Goal: Navigation & Orientation: Find specific page/section

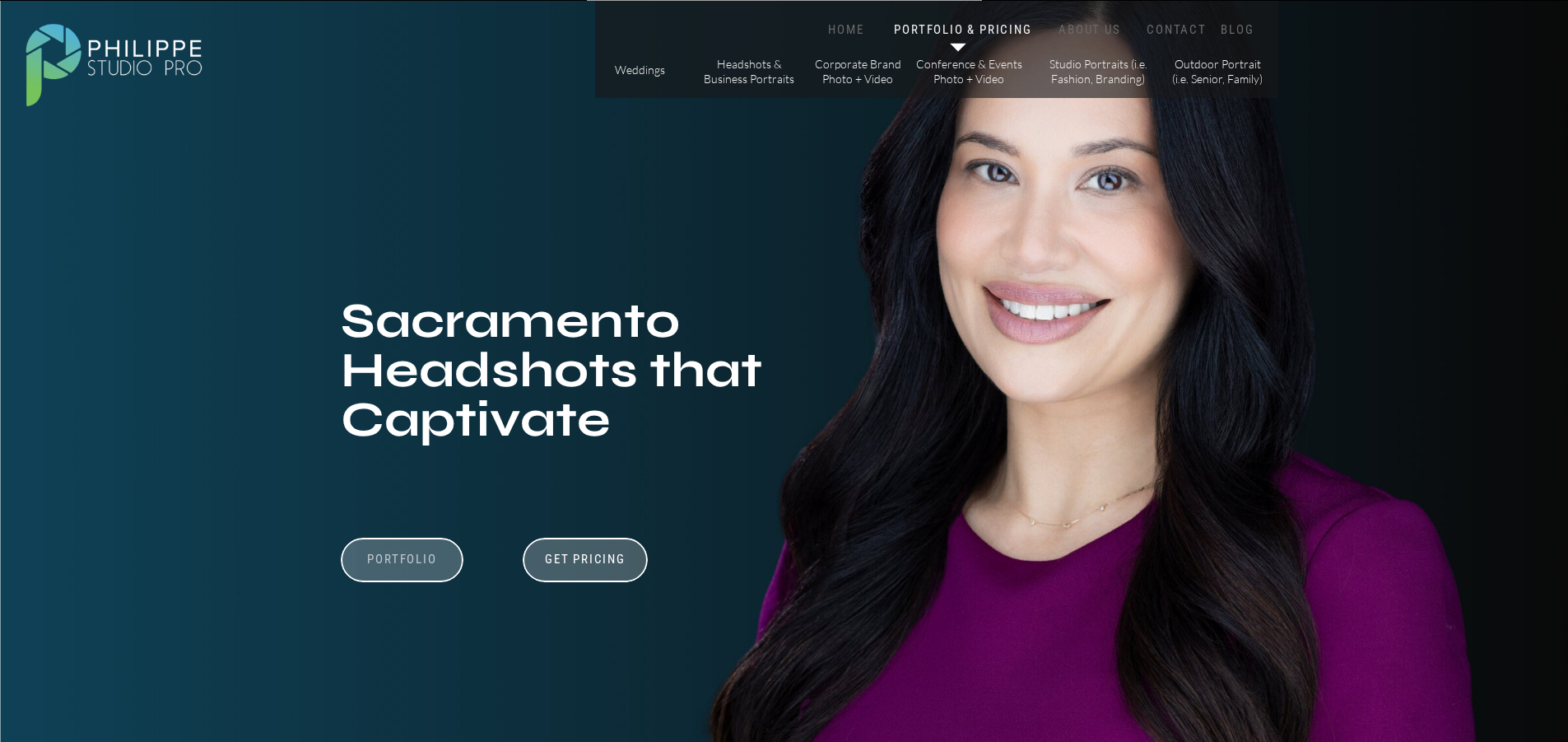
click at [399, 558] on h3 "Portfolio" at bounding box center [402, 567] width 113 height 31
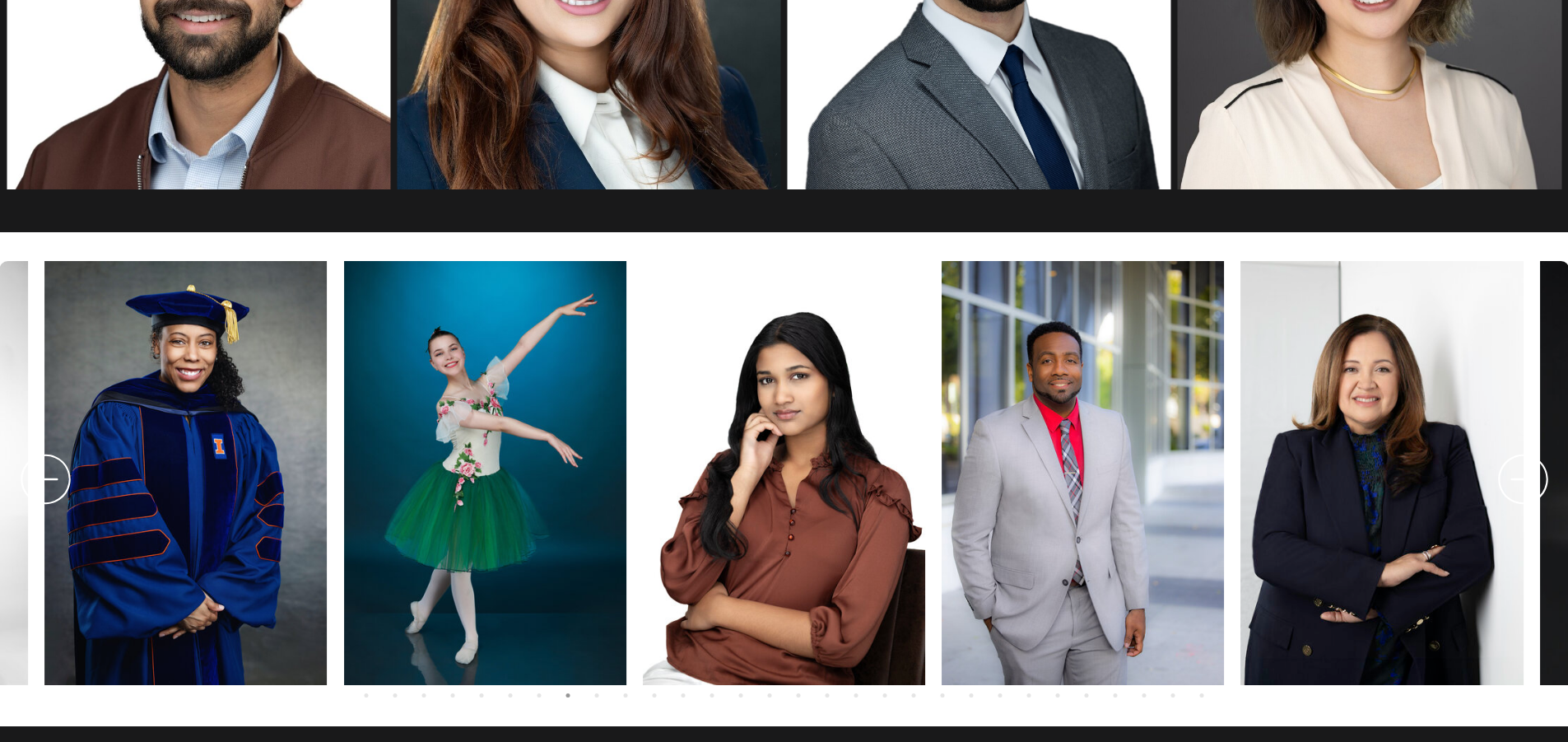
scroll to position [3256, 0]
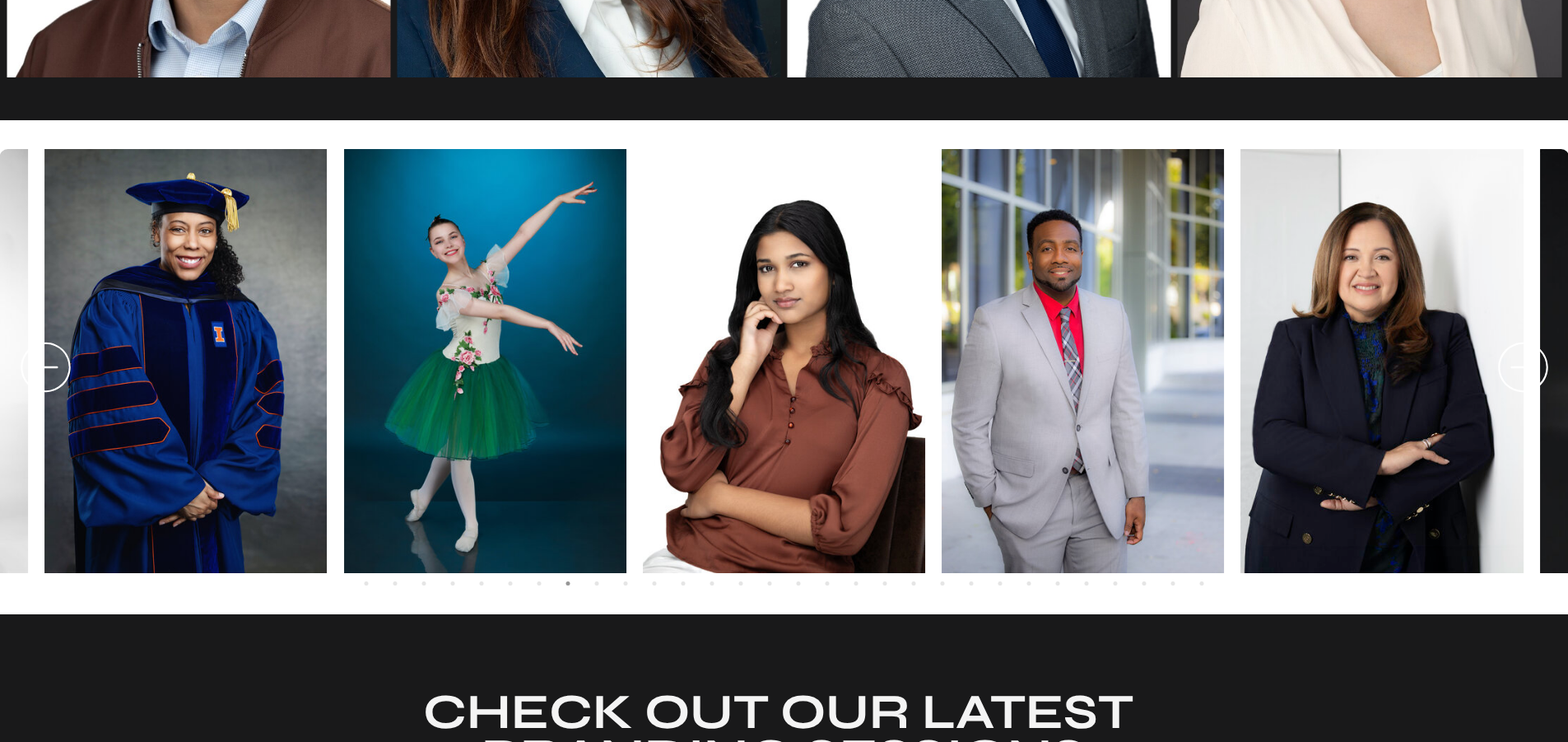
click at [1533, 363] on icon at bounding box center [1523, 367] width 59 height 61
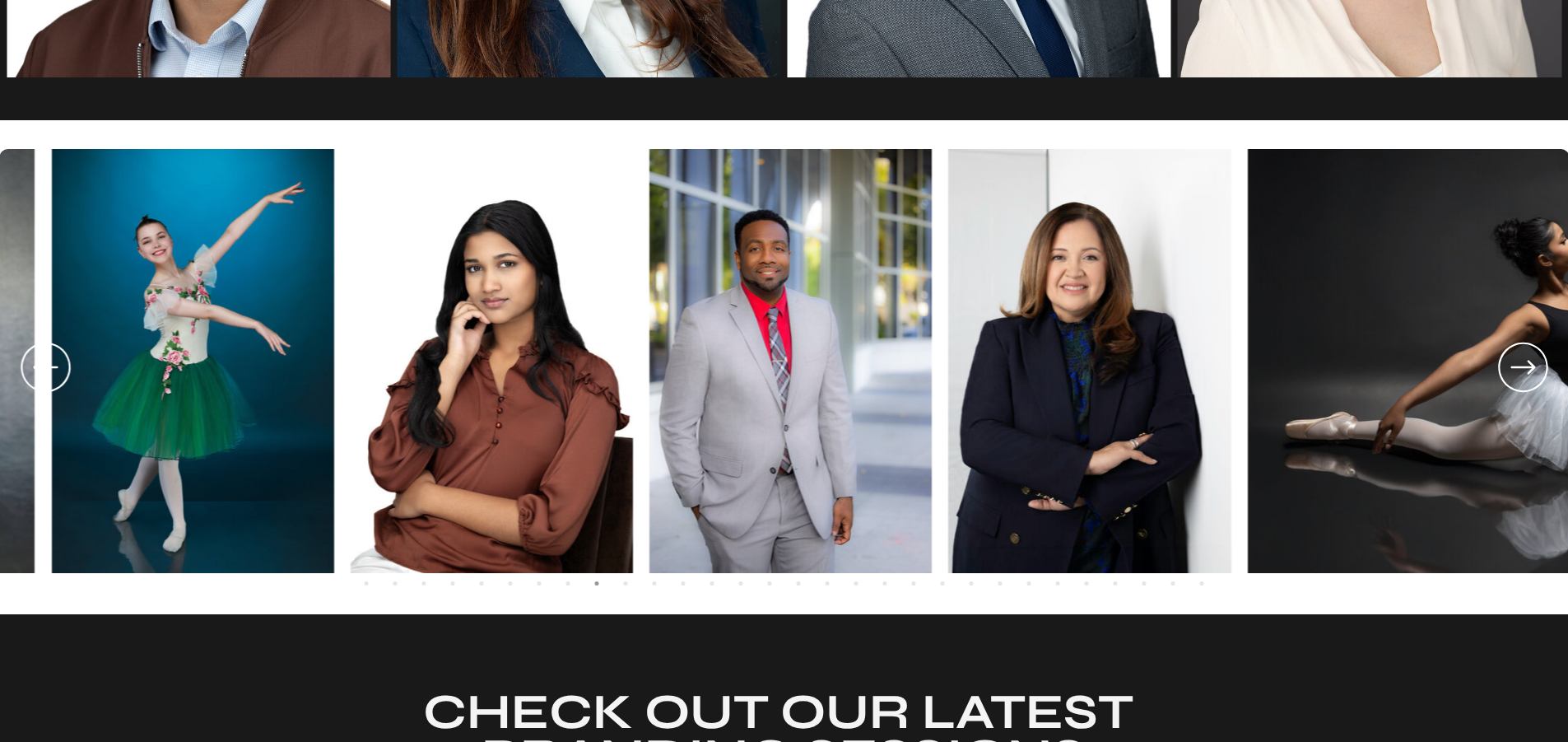
click at [1533, 363] on icon at bounding box center [1523, 367] width 59 height 61
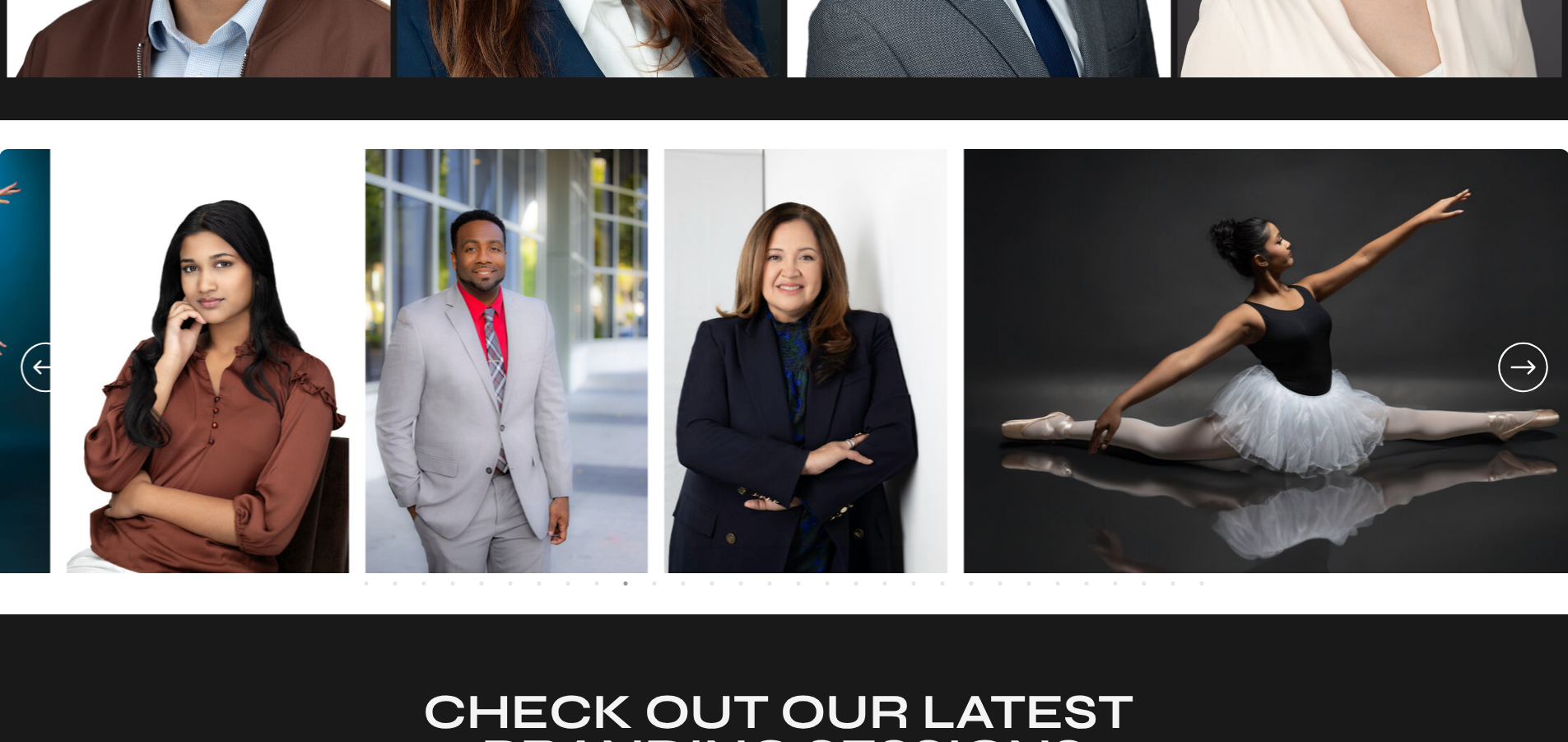
click at [1533, 363] on icon at bounding box center [1523, 367] width 59 height 61
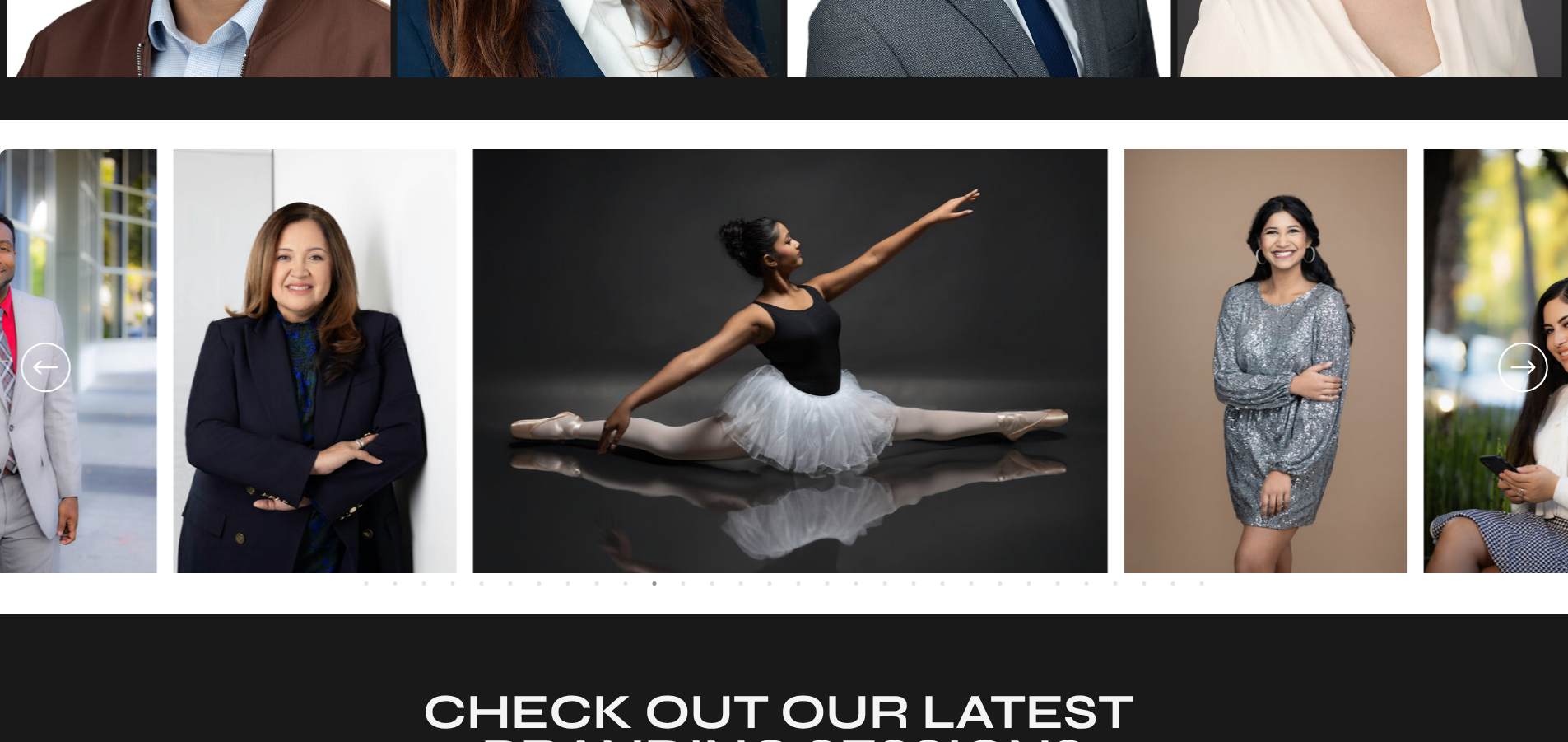
click at [1533, 363] on icon at bounding box center [1523, 367] width 59 height 61
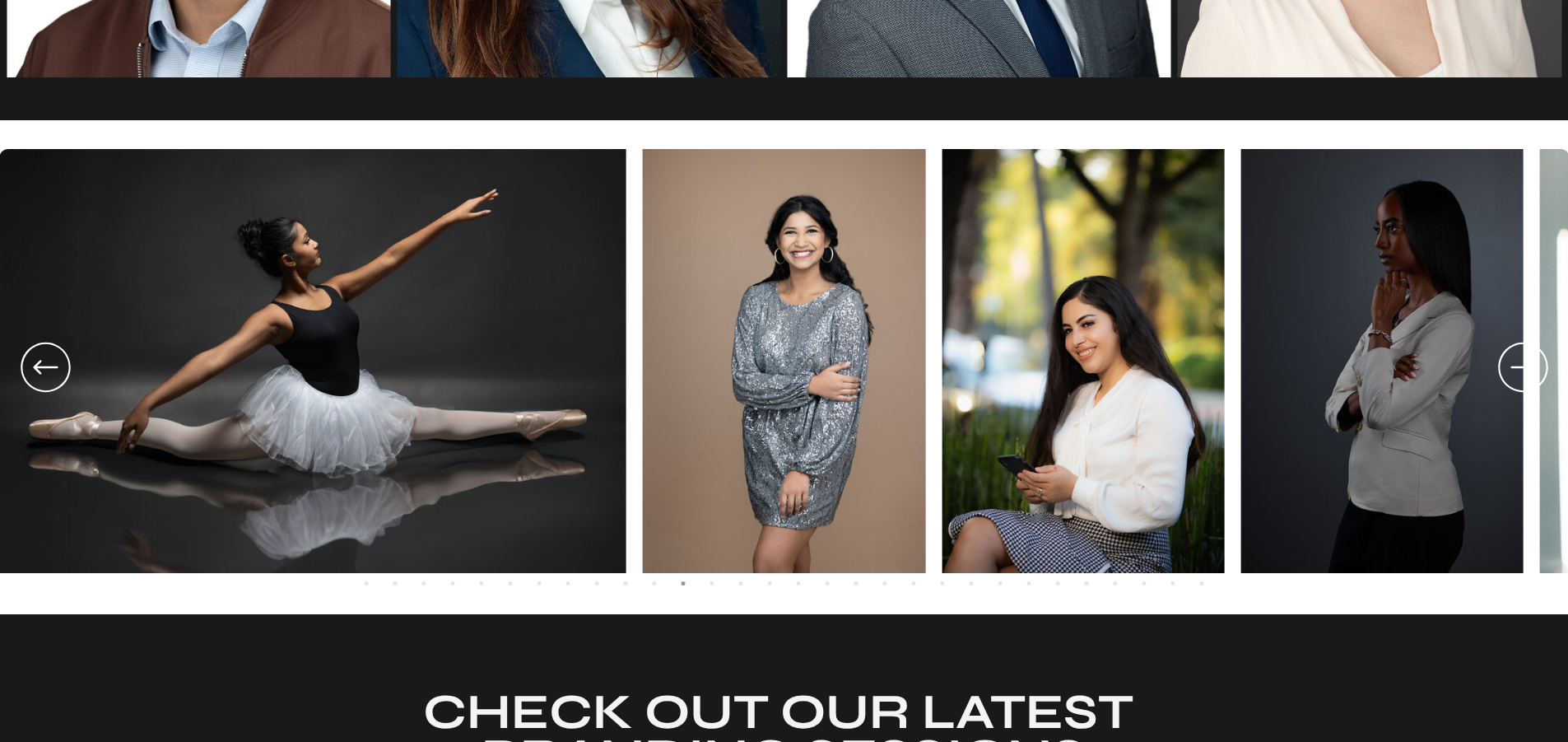
click at [1533, 363] on icon at bounding box center [1523, 367] width 59 height 61
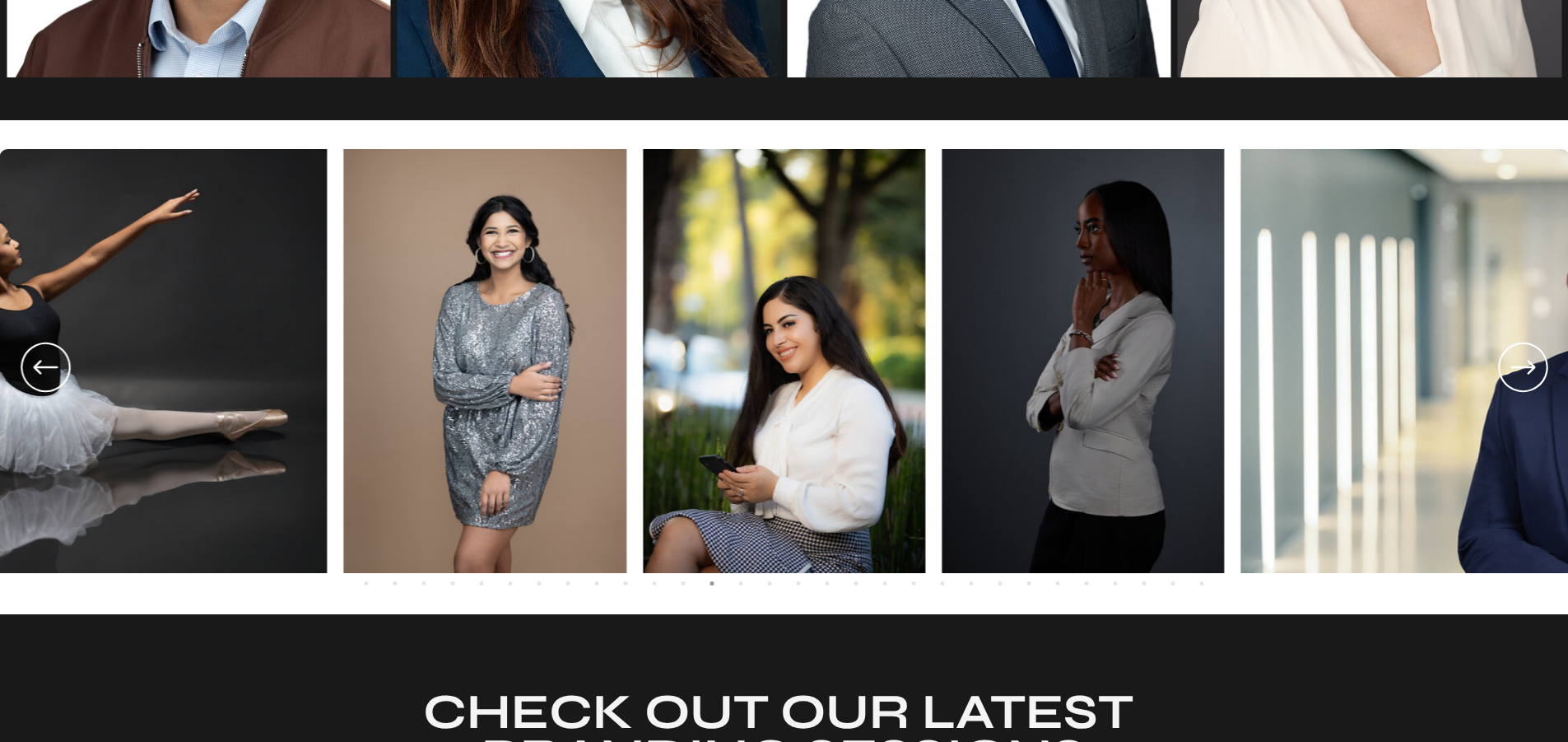
click at [1533, 363] on icon at bounding box center [1523, 367] width 59 height 61
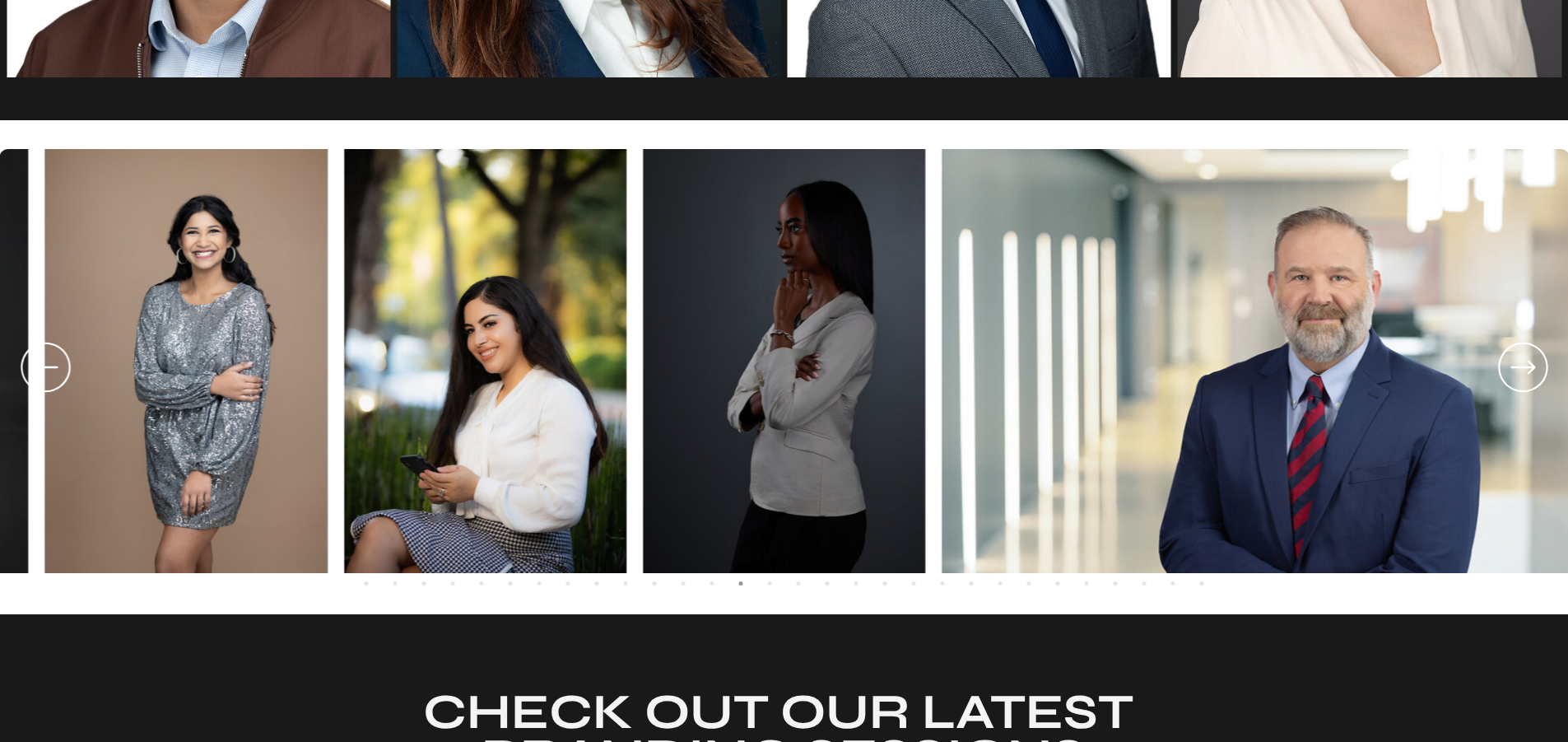
click at [1533, 362] on icon at bounding box center [1523, 367] width 59 height 61
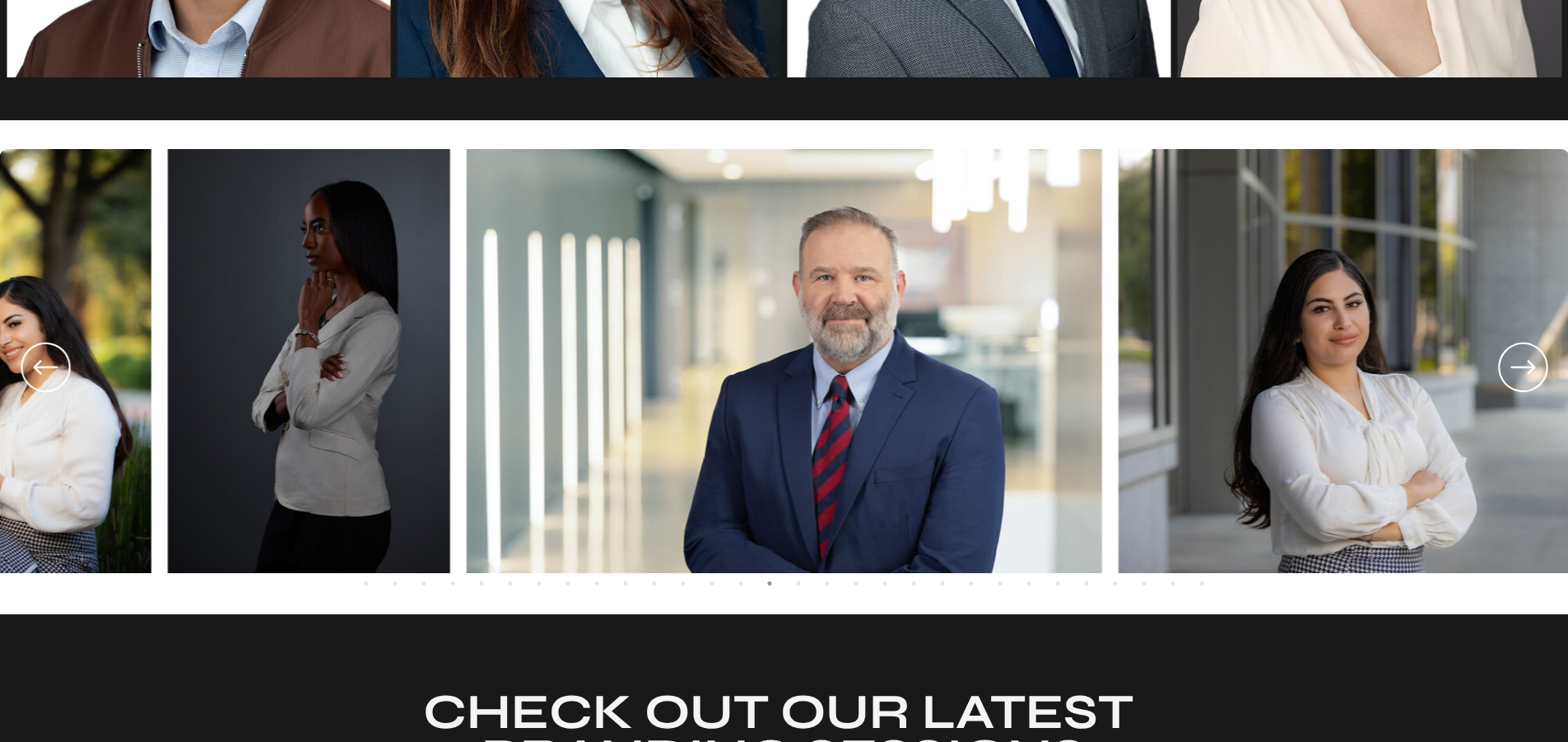
click at [1533, 362] on icon at bounding box center [1523, 367] width 59 height 61
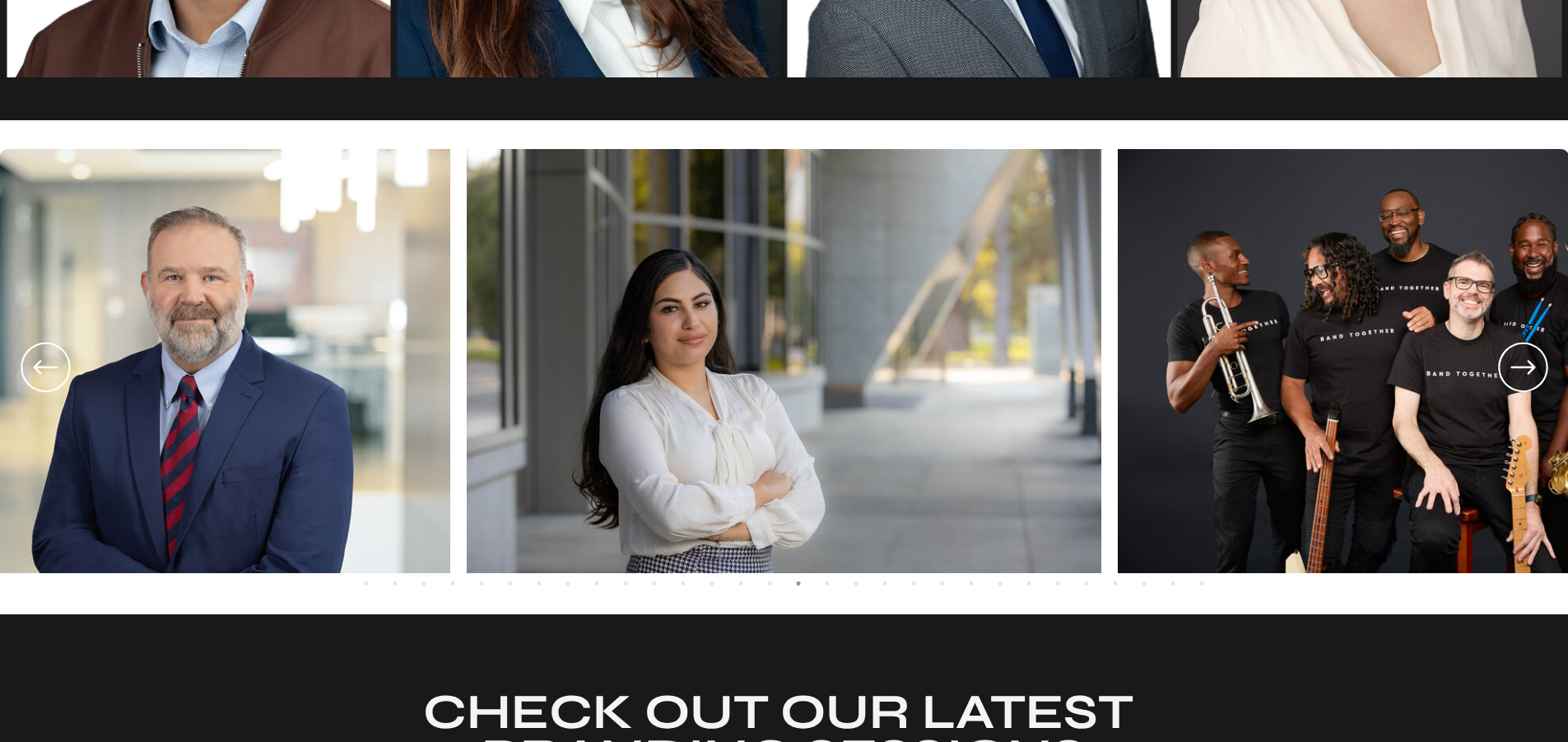
click at [1533, 362] on icon at bounding box center [1523, 367] width 59 height 61
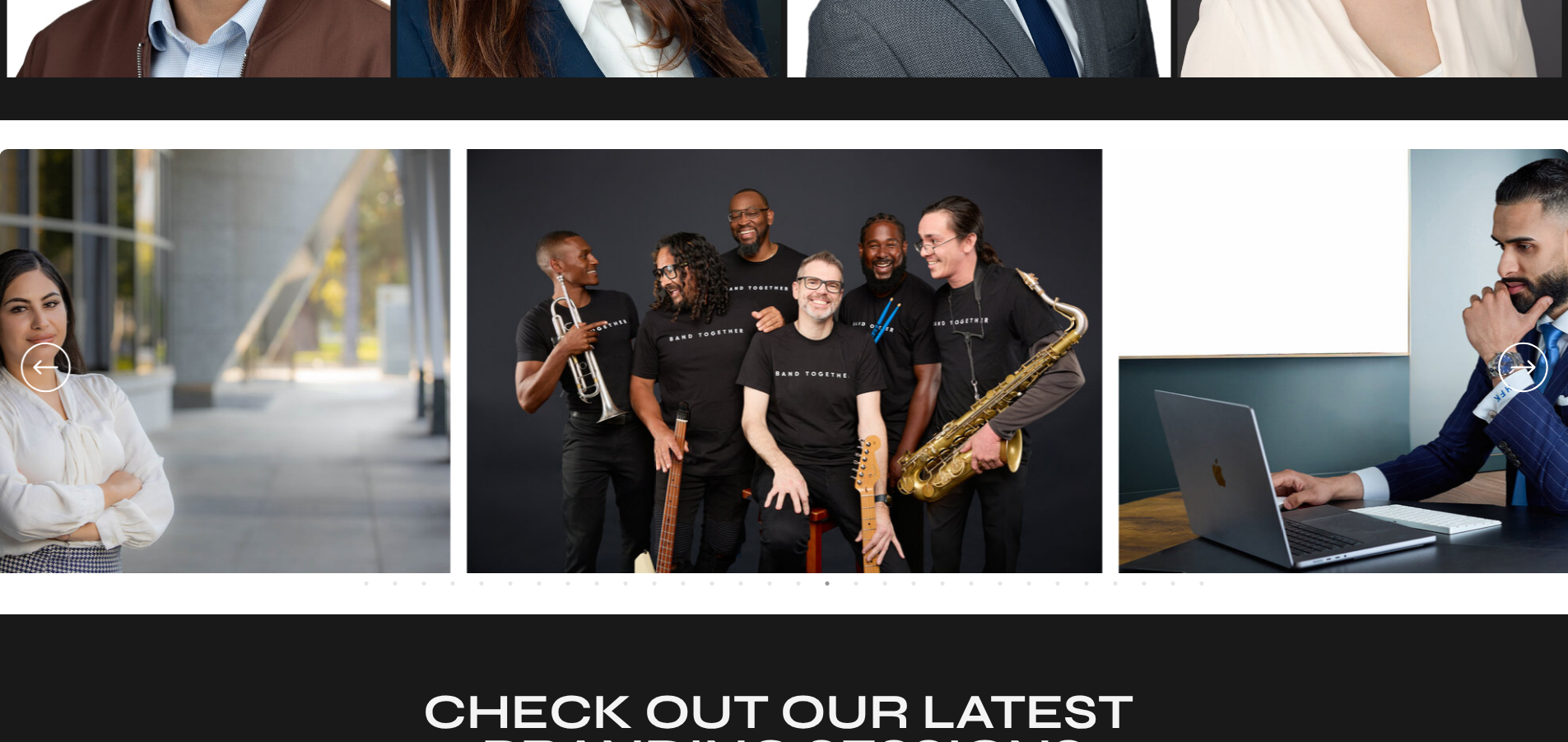
click at [1533, 362] on icon at bounding box center [1523, 367] width 59 height 61
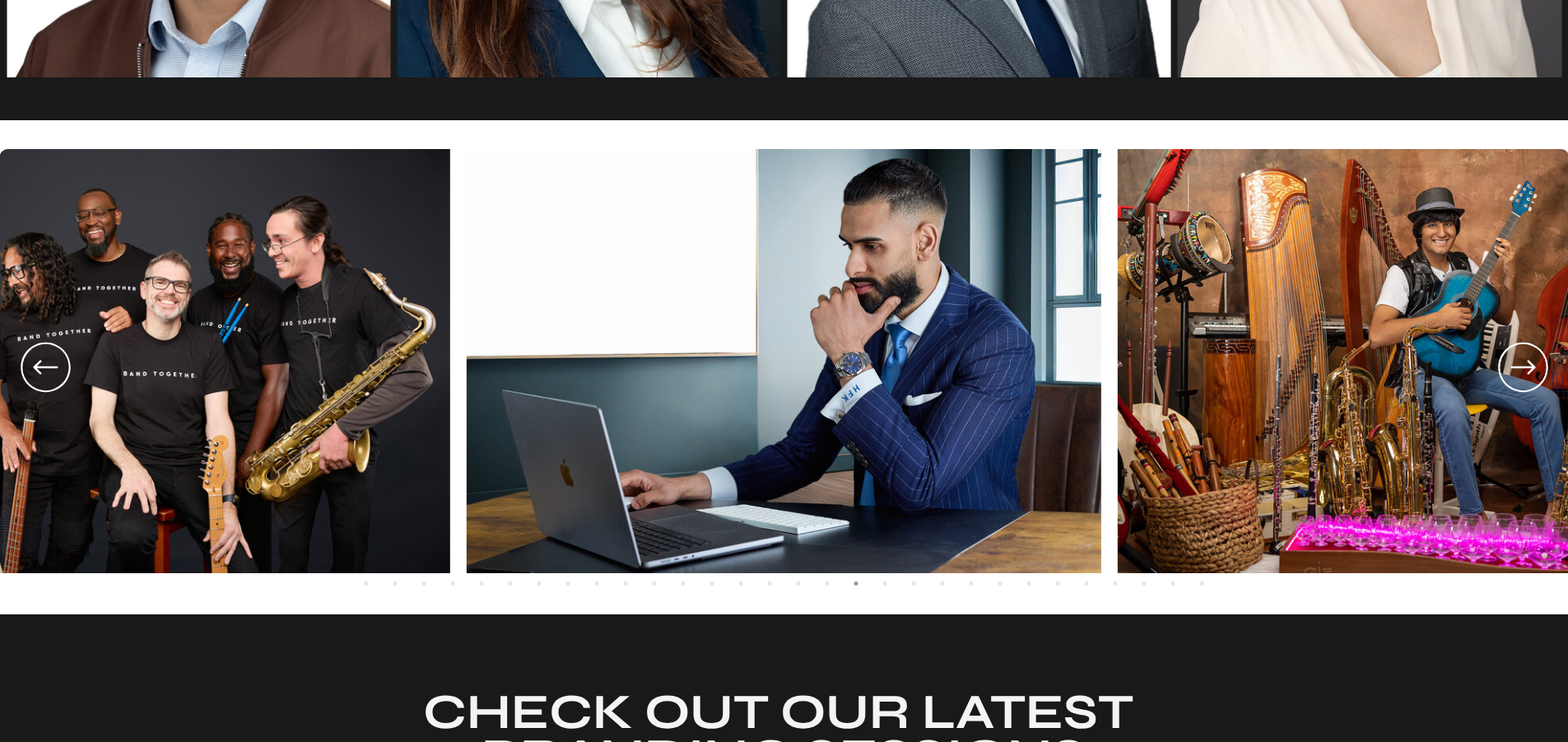
click at [1533, 362] on icon at bounding box center [1523, 367] width 59 height 61
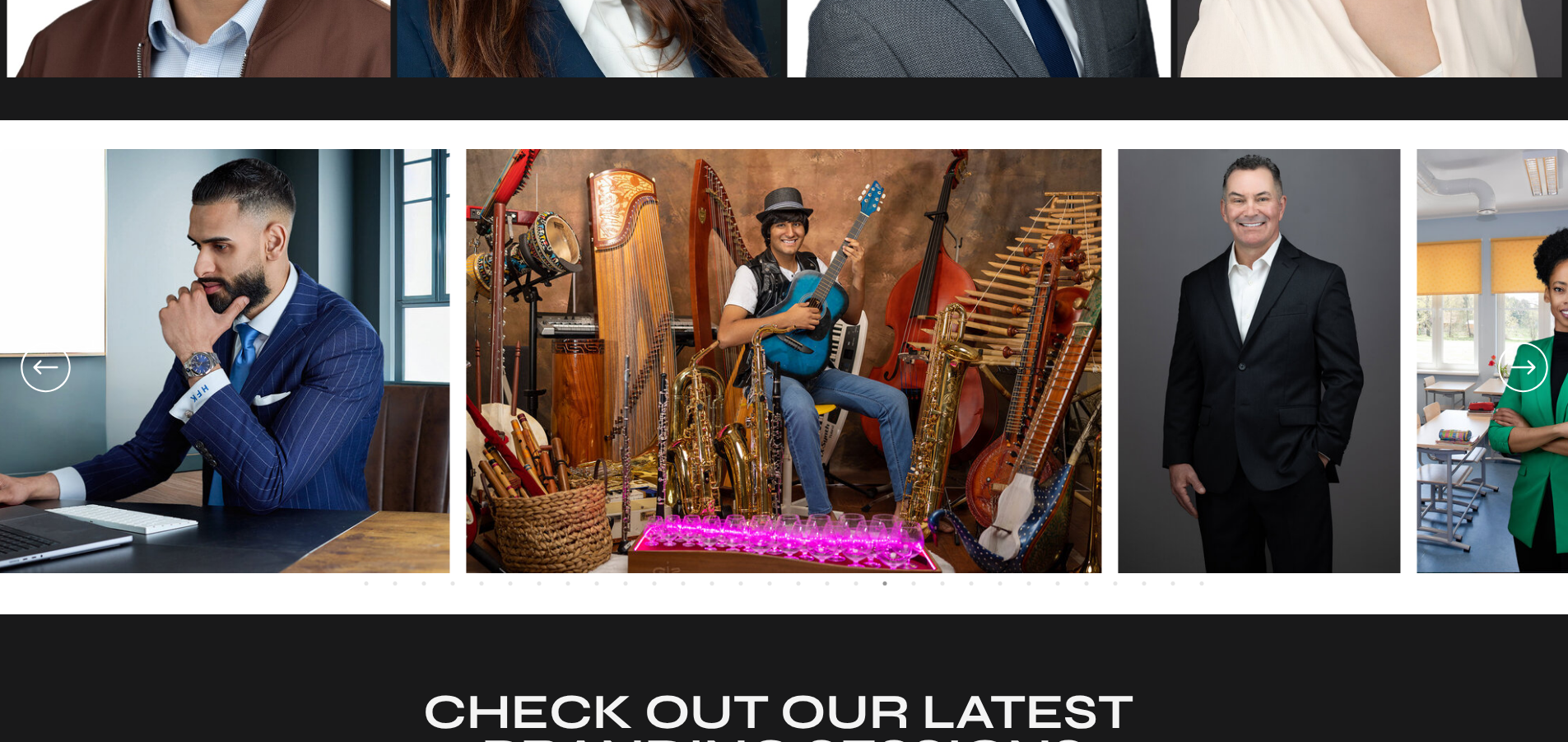
click at [1533, 362] on icon at bounding box center [1523, 367] width 59 height 61
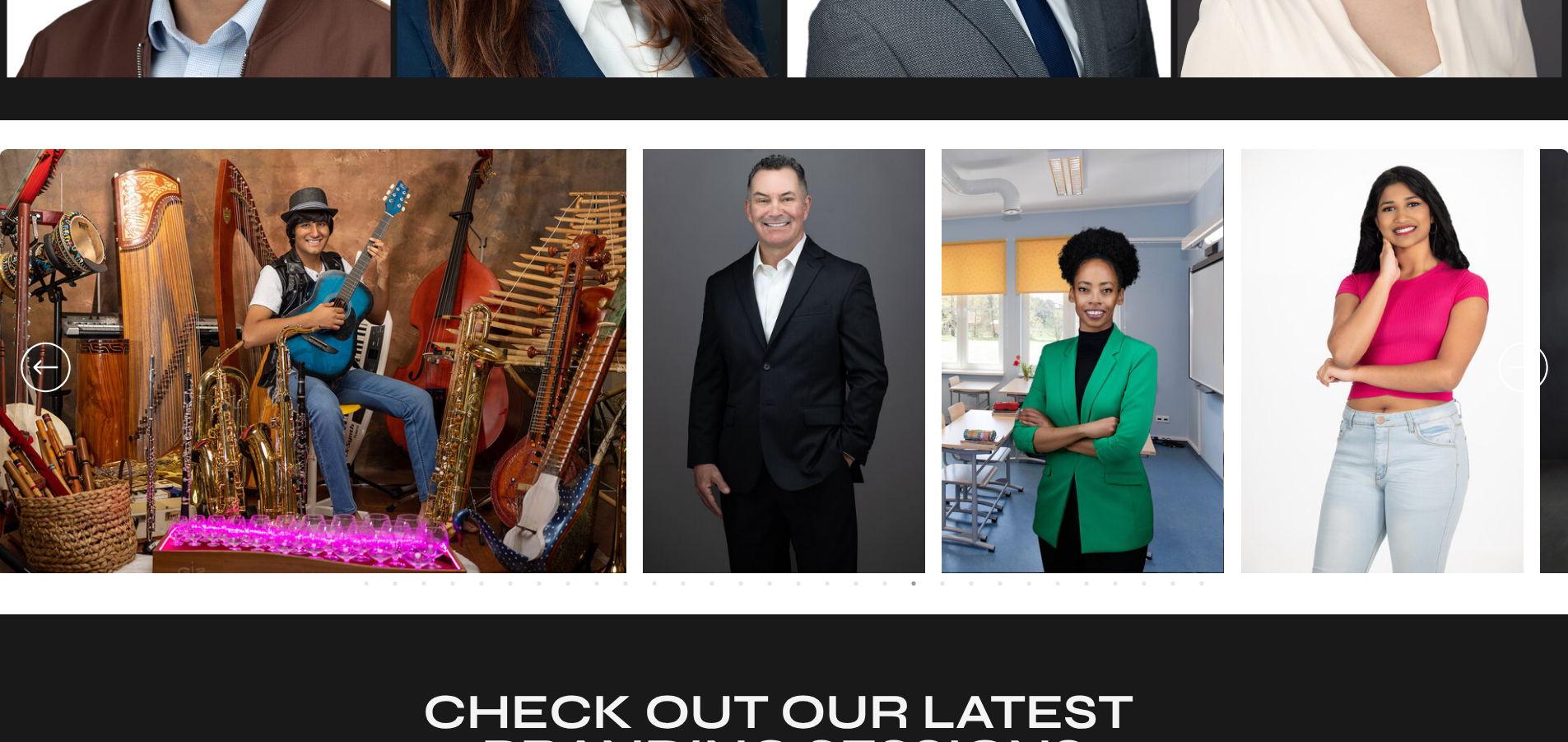
click at [1533, 362] on icon at bounding box center [1523, 367] width 59 height 61
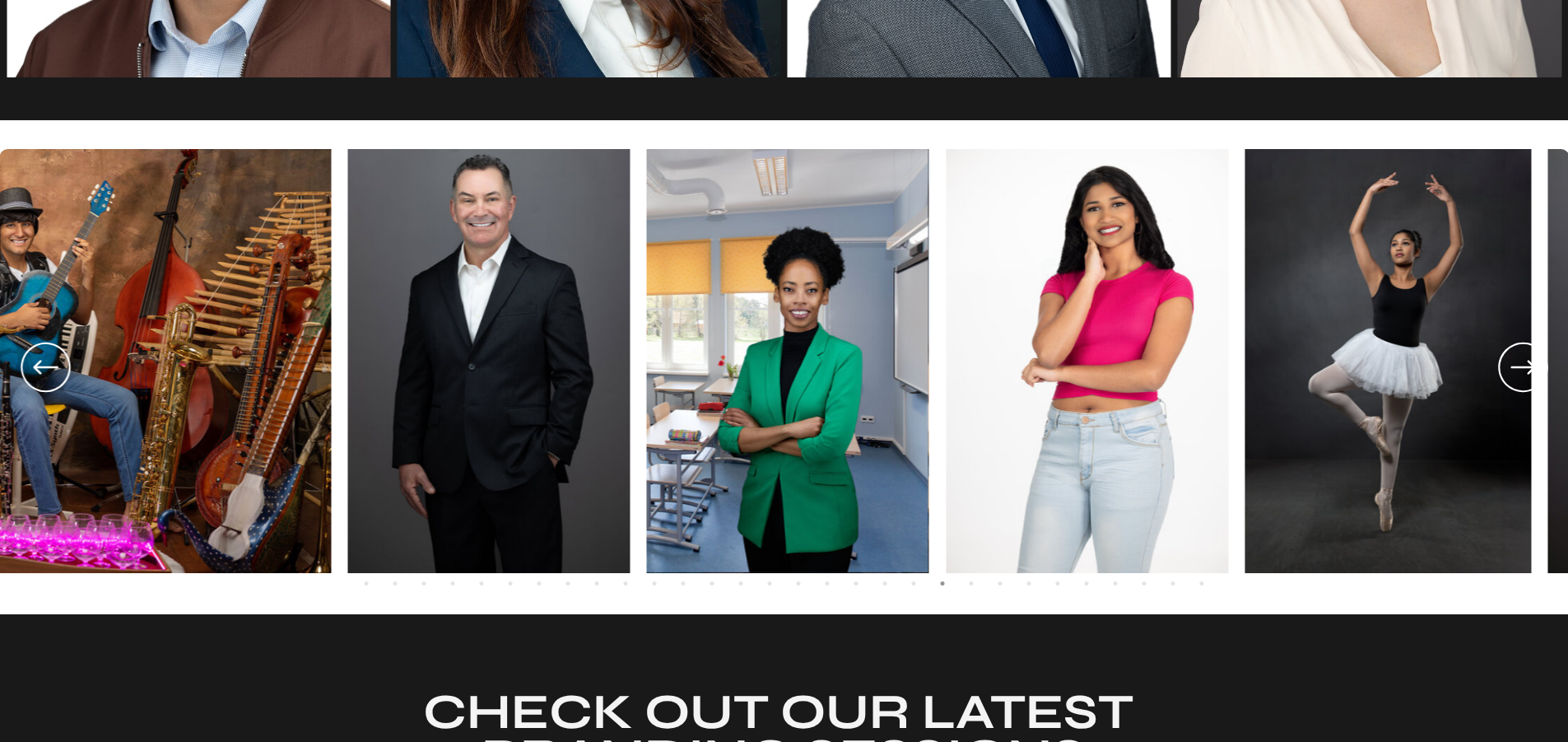
click at [1533, 362] on icon at bounding box center [1523, 367] width 59 height 61
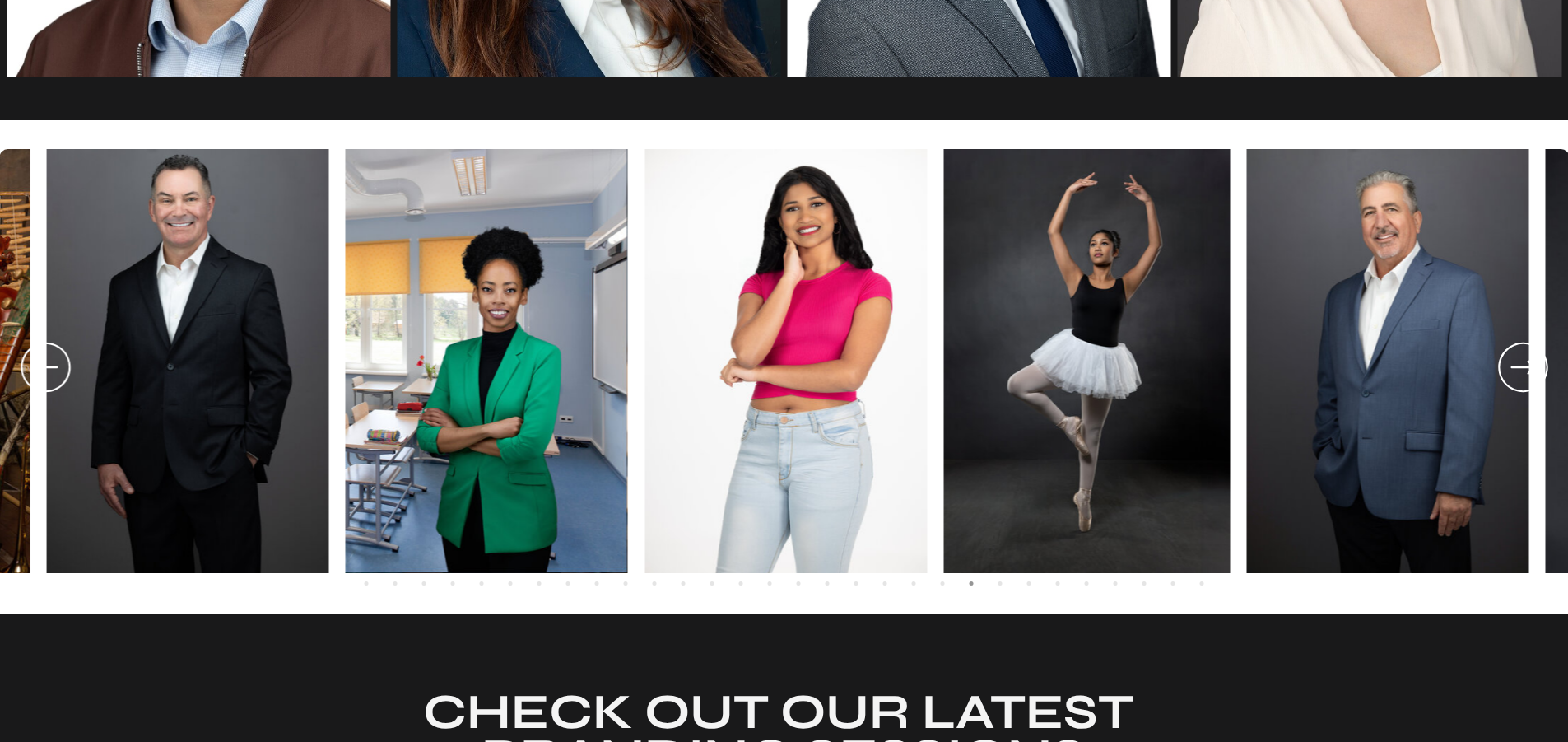
click at [1533, 362] on icon at bounding box center [1523, 367] width 59 height 61
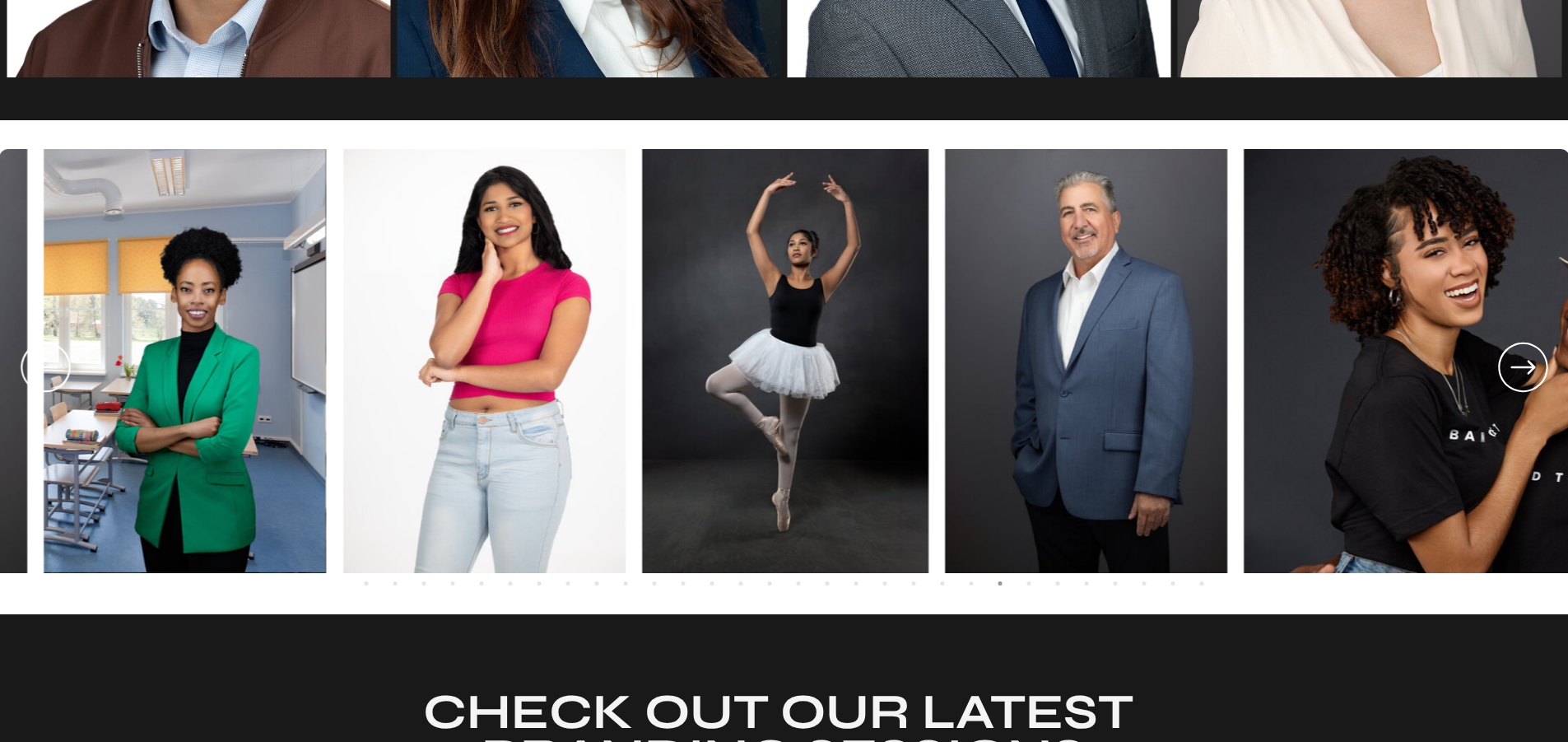
click at [1533, 362] on icon at bounding box center [1523, 367] width 59 height 61
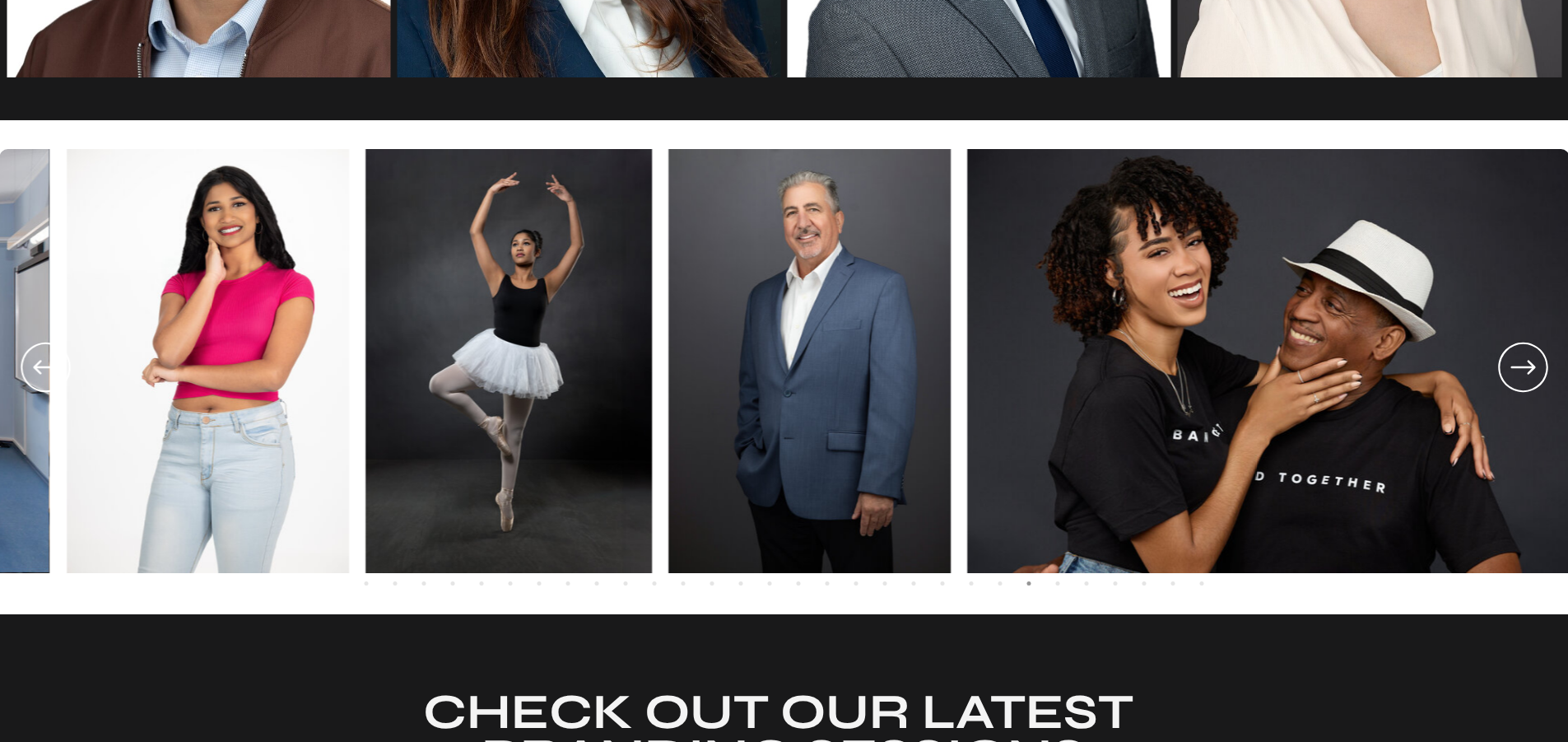
click at [1533, 362] on icon at bounding box center [1523, 367] width 59 height 61
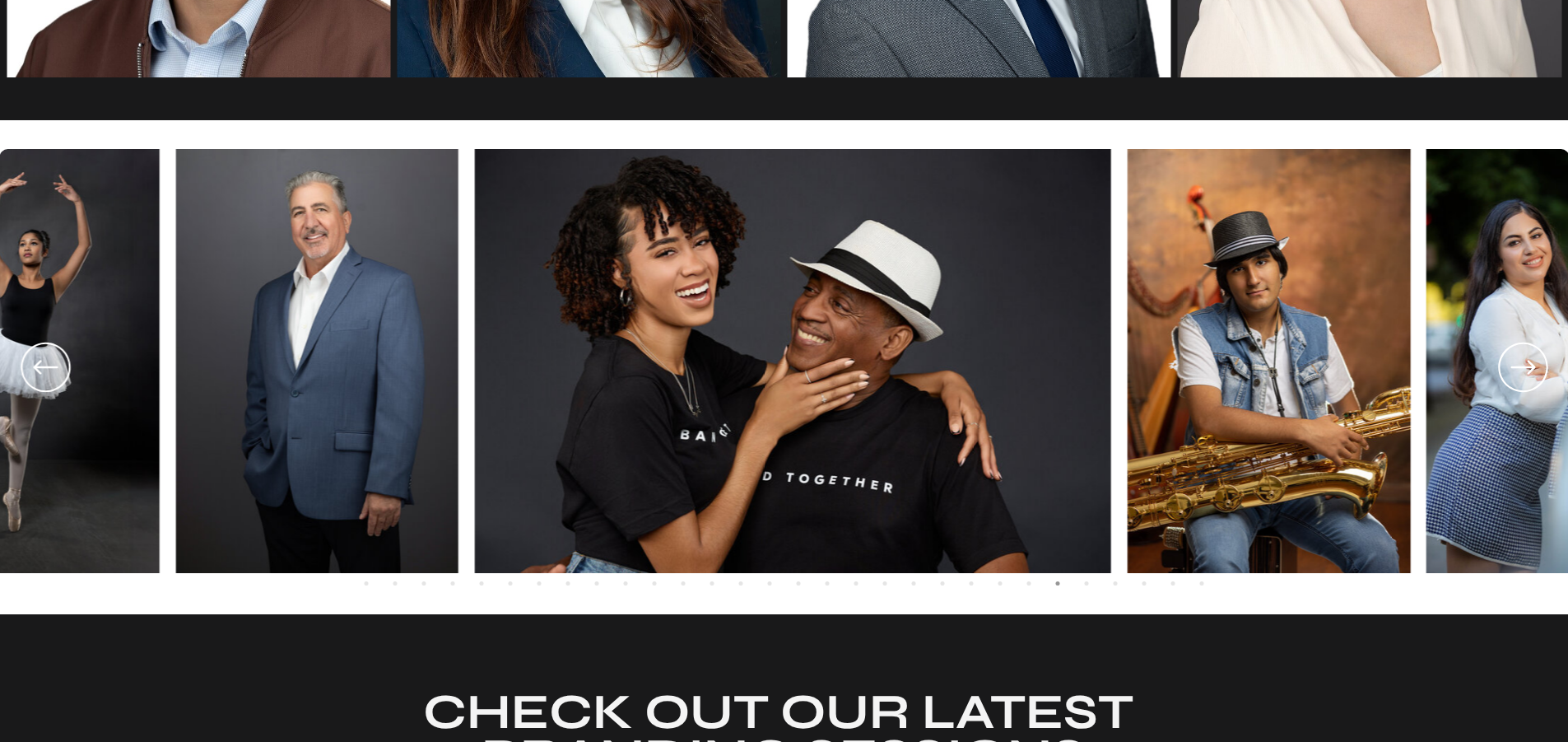
click at [1533, 362] on icon at bounding box center [1523, 367] width 59 height 61
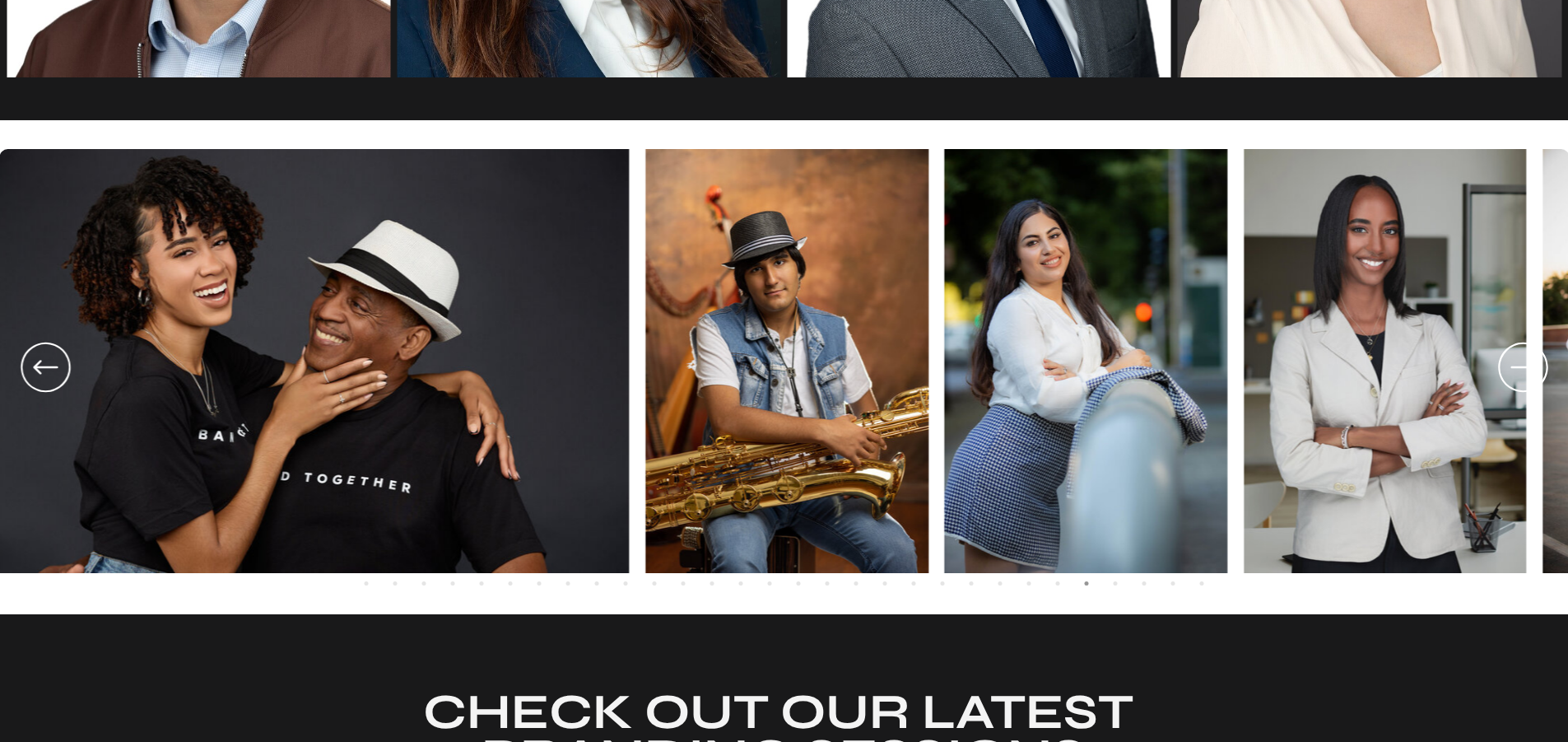
click at [1533, 362] on icon at bounding box center [1523, 367] width 59 height 61
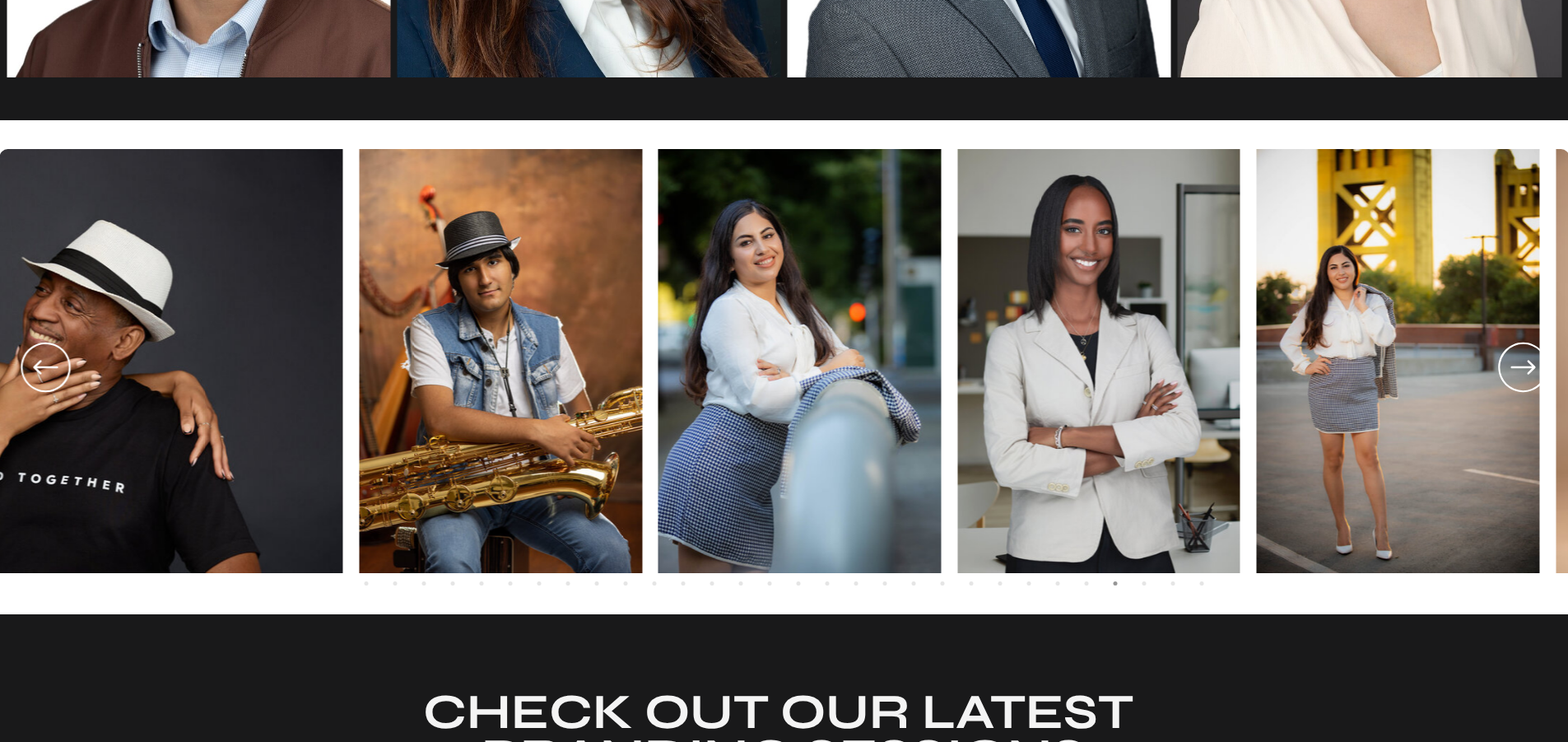
click at [1533, 362] on icon at bounding box center [1523, 367] width 59 height 61
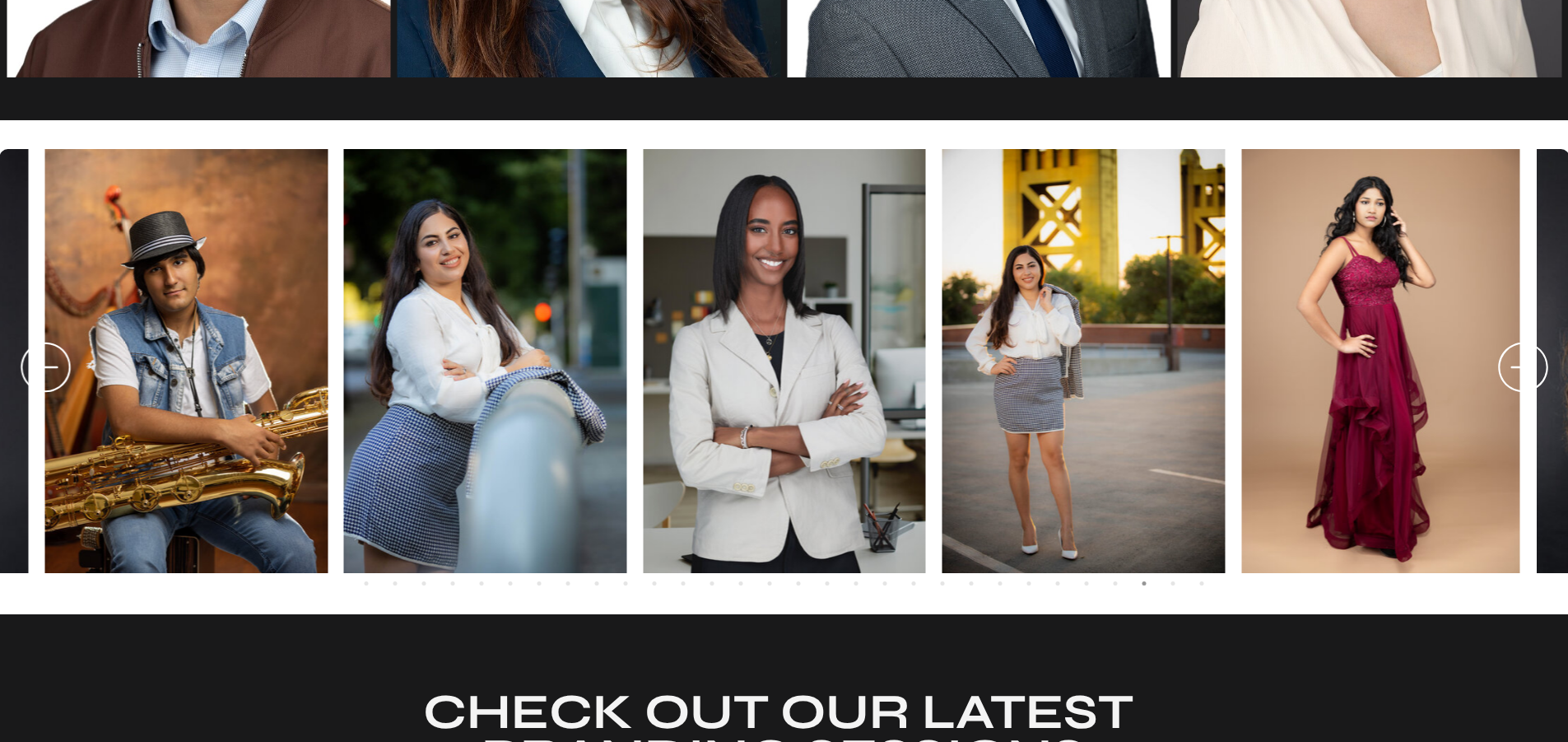
click at [1533, 362] on icon at bounding box center [1523, 367] width 59 height 61
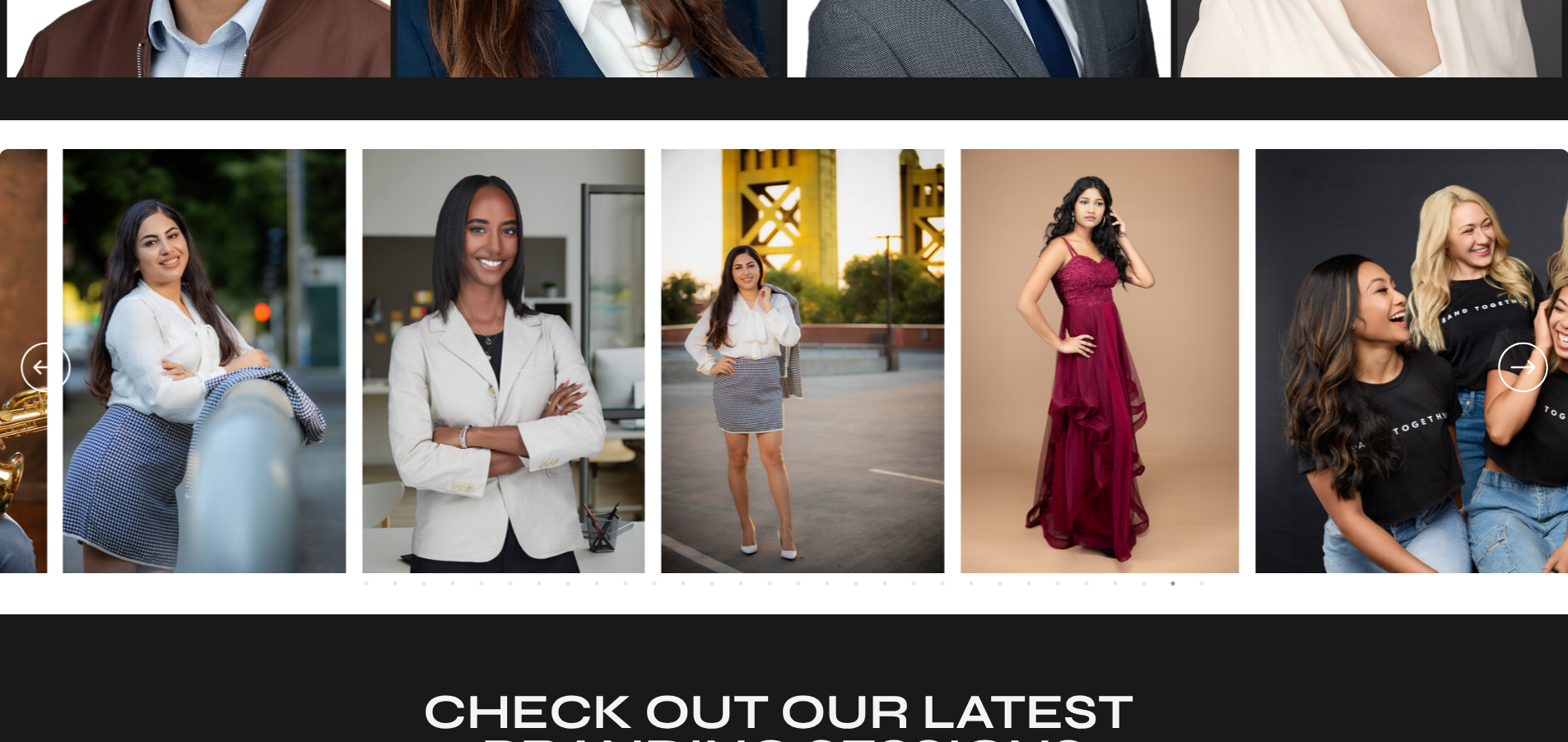
click at [1533, 361] on icon at bounding box center [1523, 367] width 59 height 61
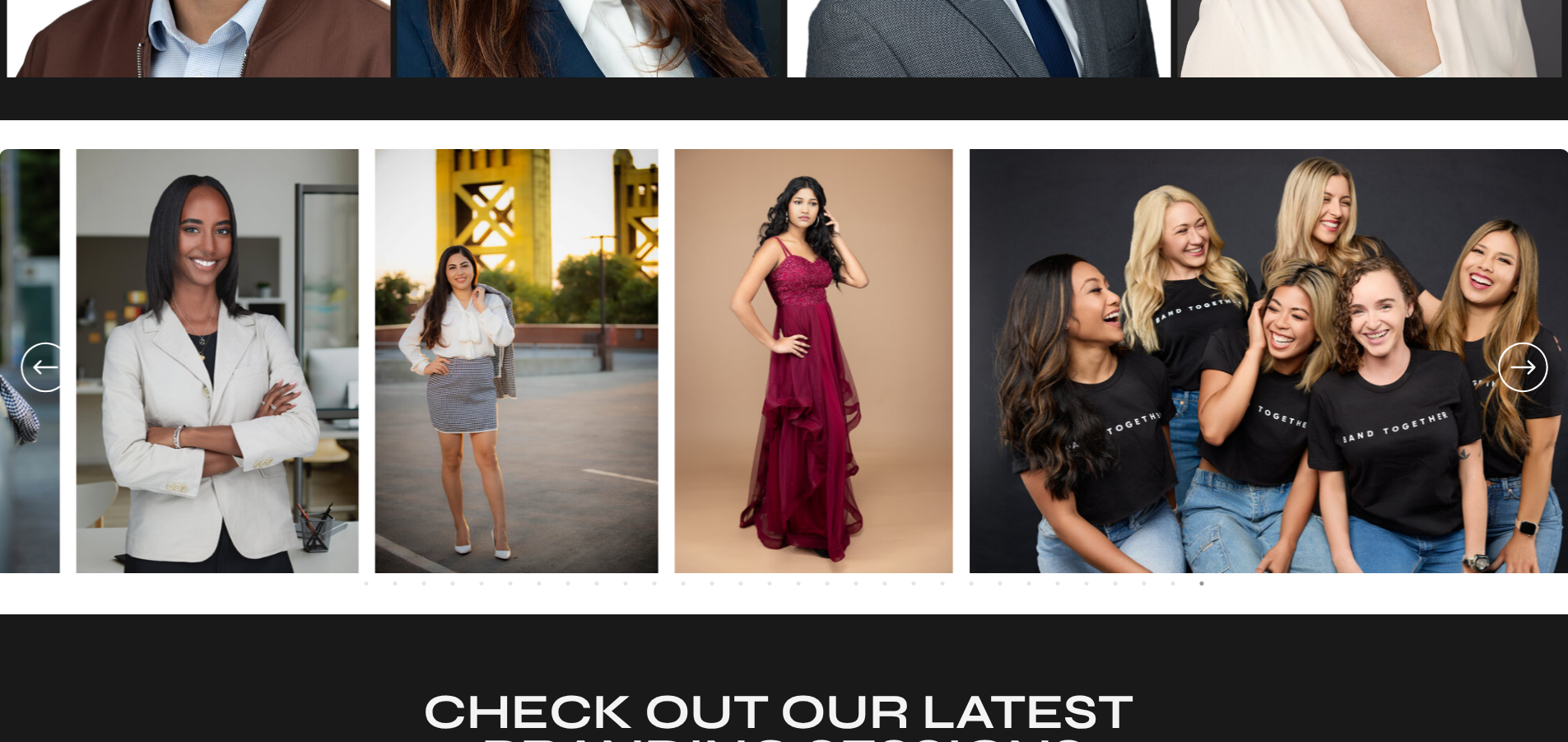
click at [1533, 361] on icon at bounding box center [1523, 367] width 59 height 61
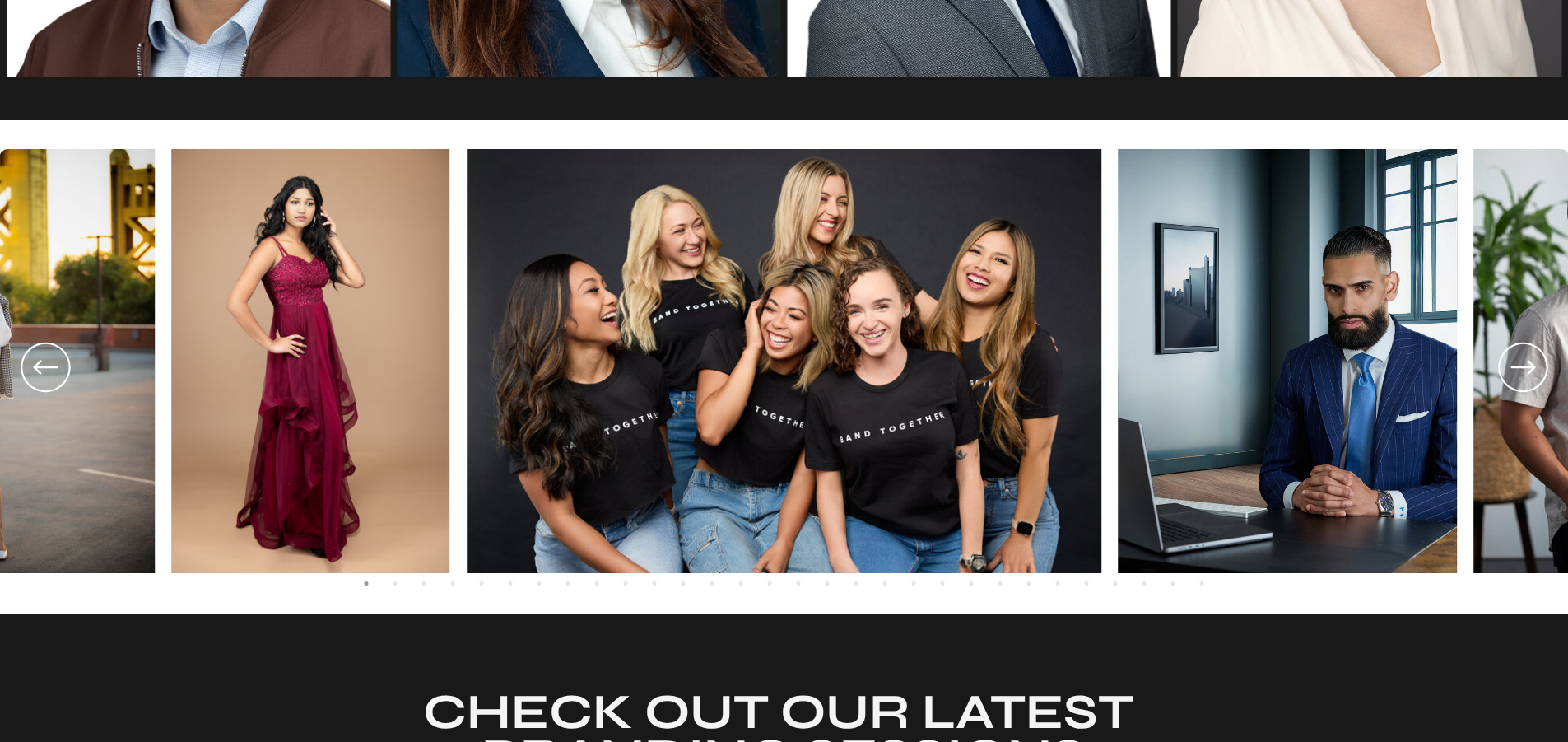
click at [1517, 371] on icon at bounding box center [1523, 367] width 59 height 61
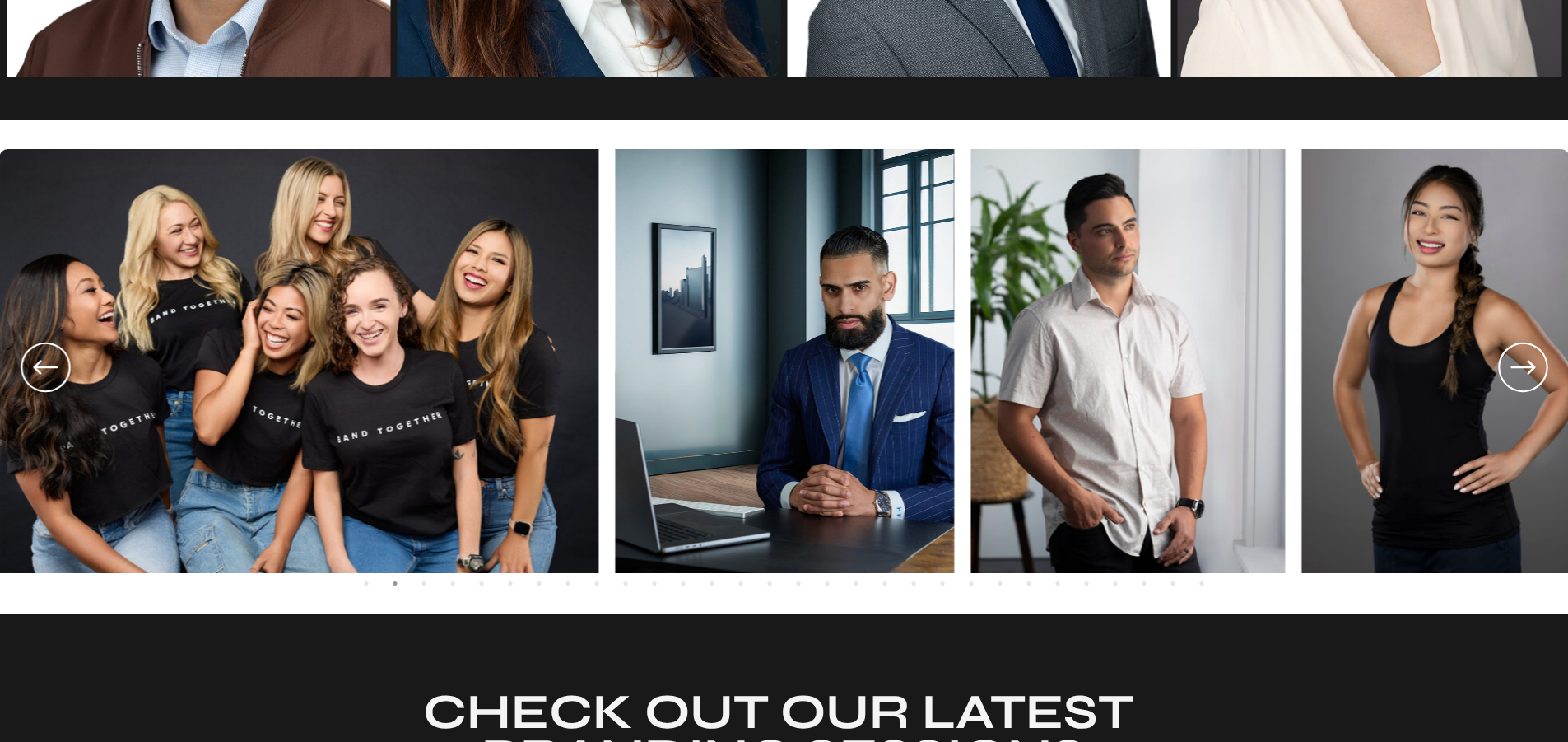
click at [1517, 371] on icon at bounding box center [1523, 367] width 59 height 61
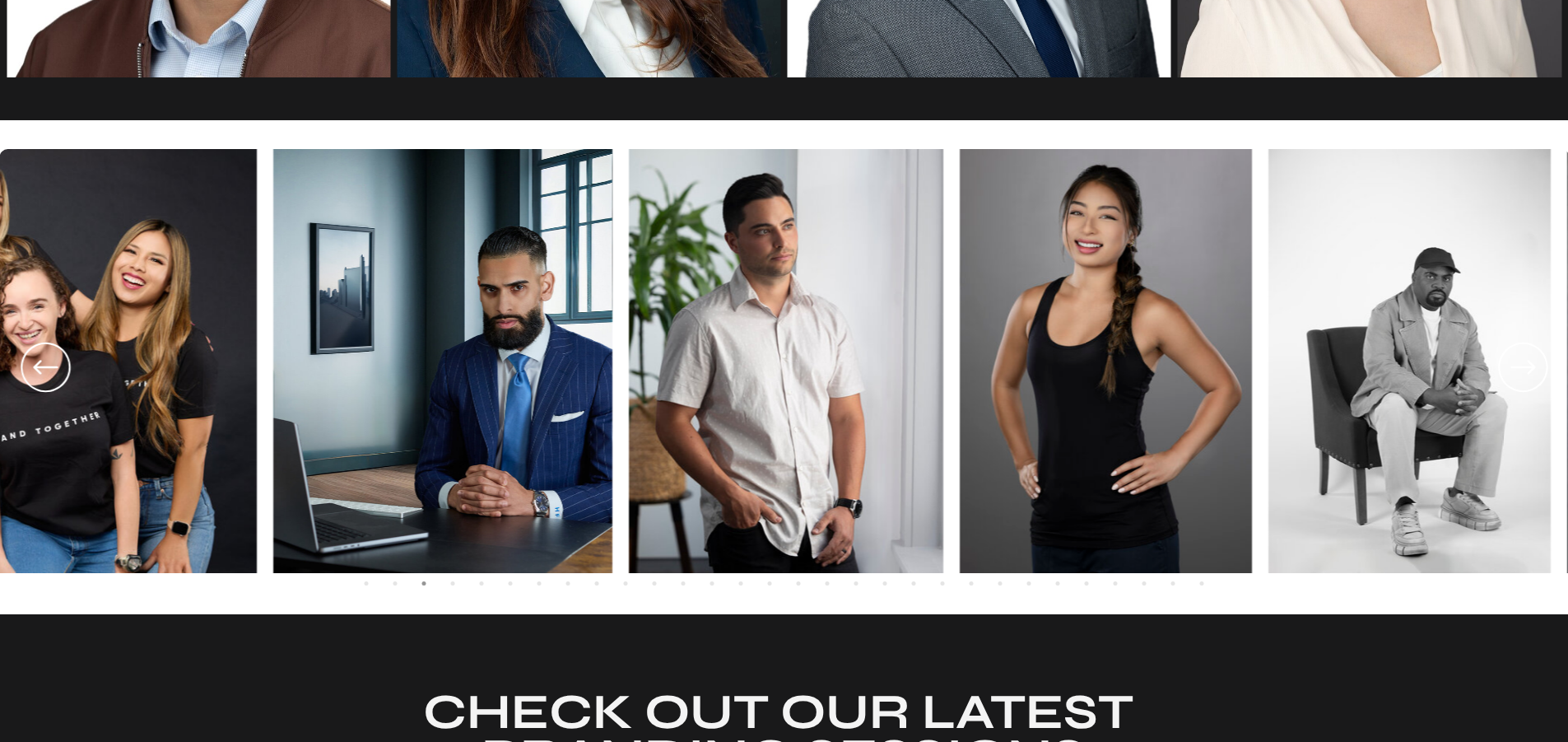
click at [1517, 371] on icon at bounding box center [1523, 367] width 59 height 61
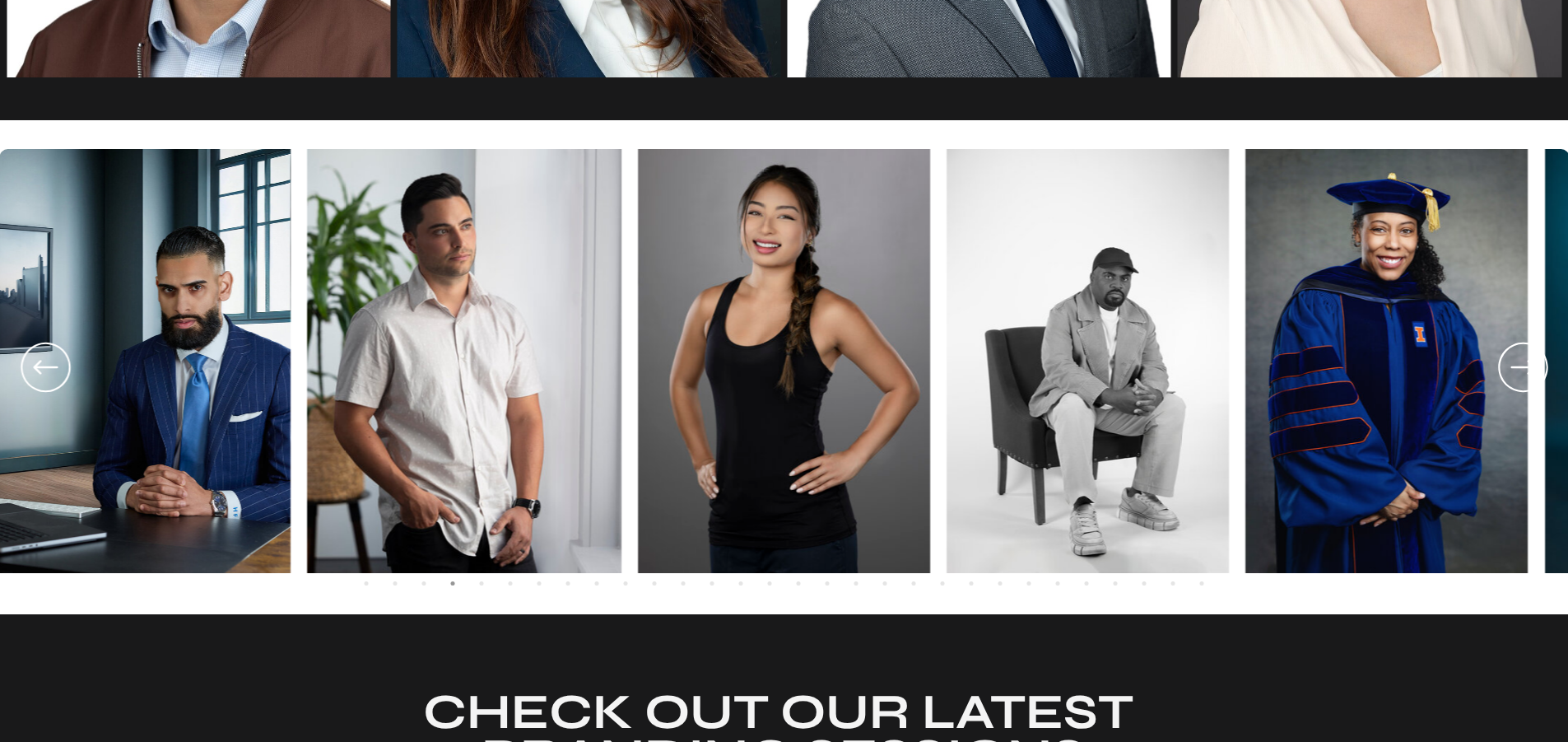
click at [1517, 371] on icon at bounding box center [1523, 367] width 59 height 61
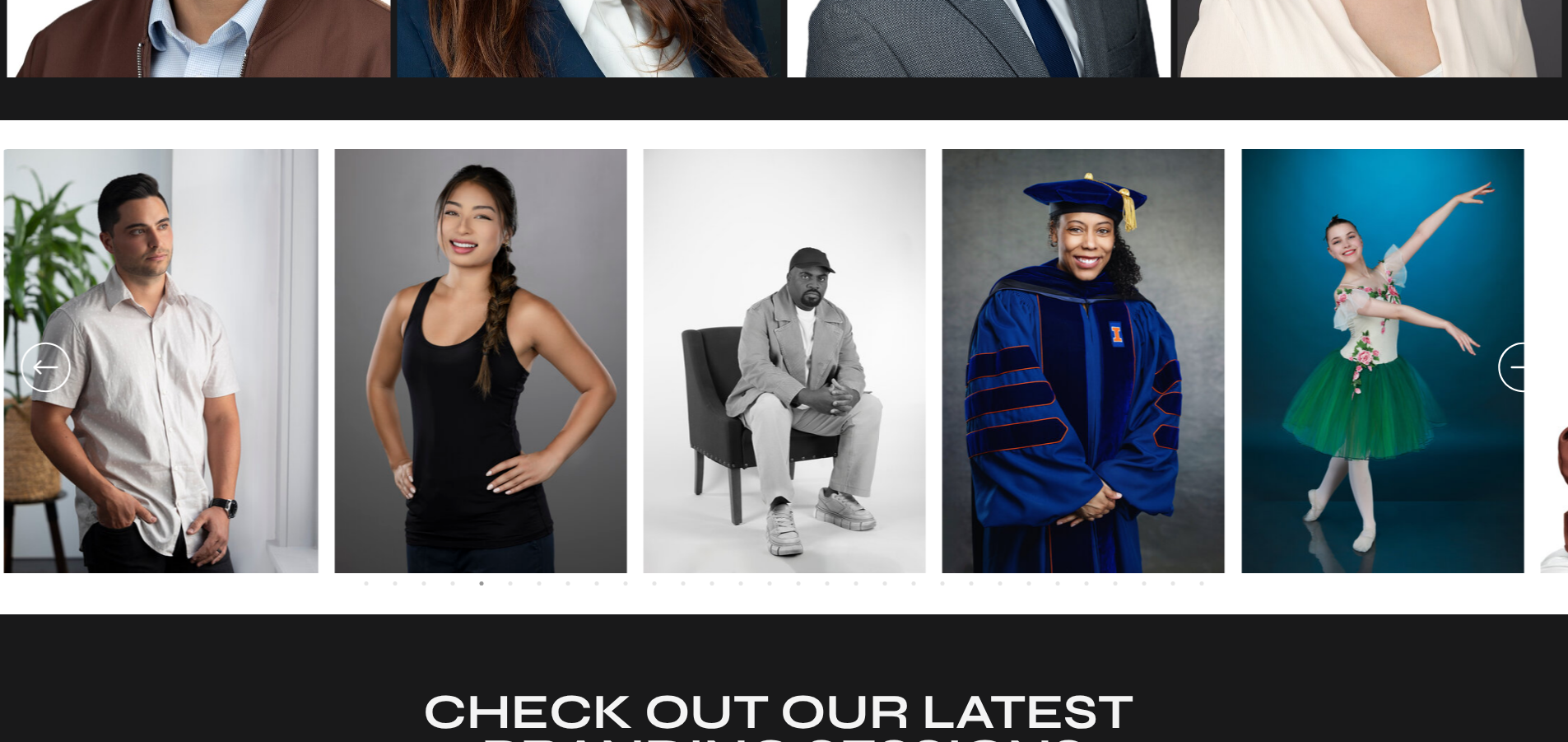
click at [1517, 371] on icon at bounding box center [1523, 367] width 59 height 61
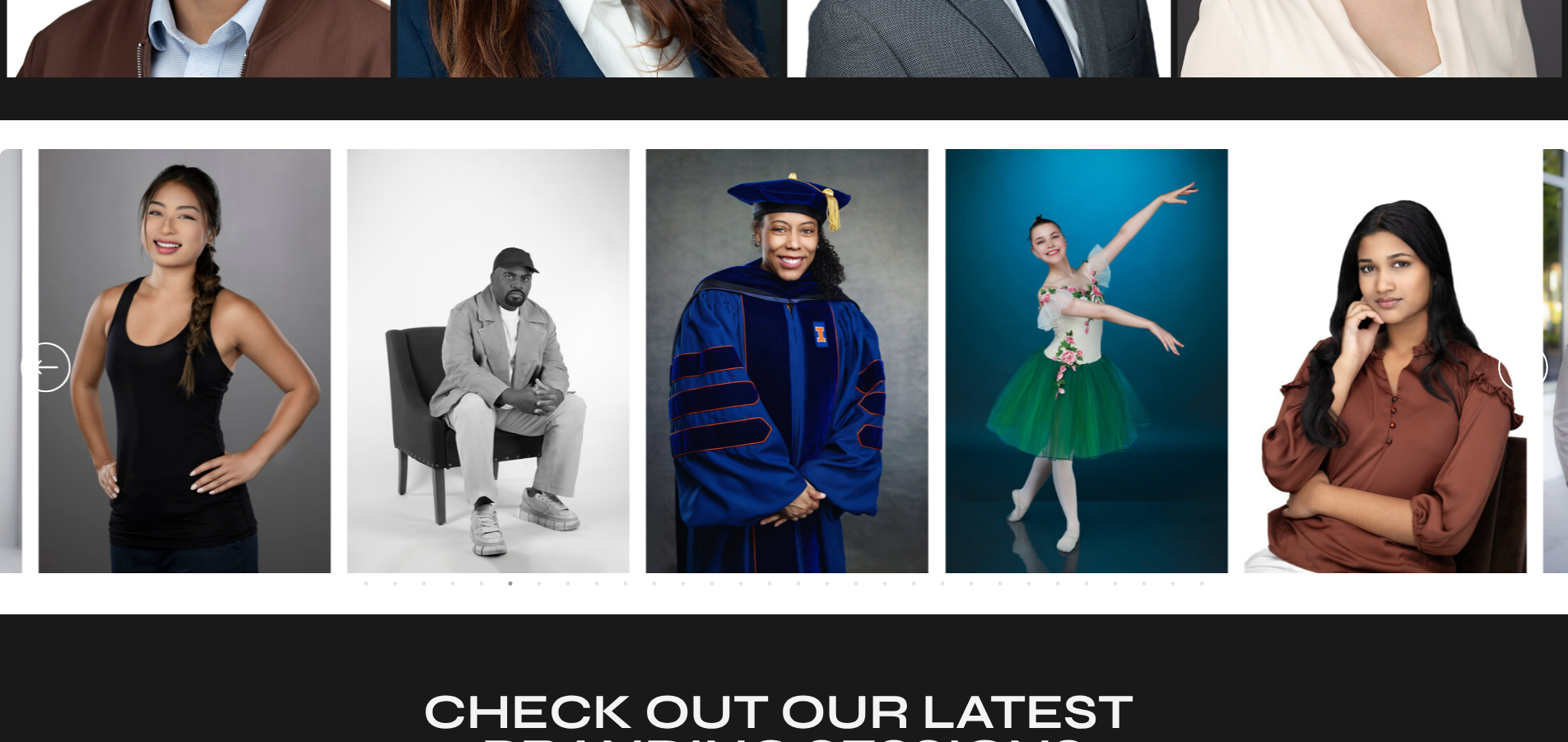
click at [1517, 371] on icon at bounding box center [1523, 367] width 59 height 61
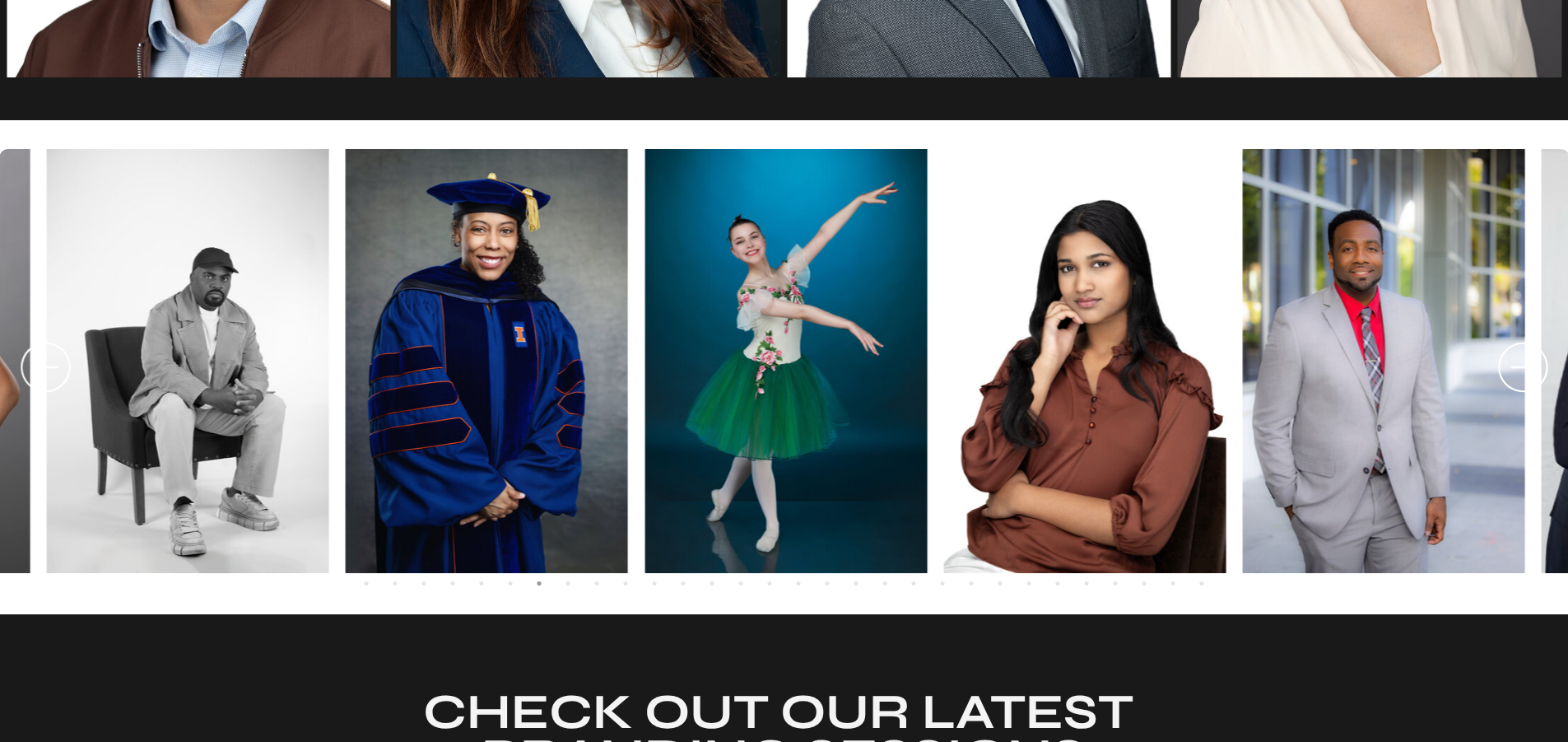
click at [1517, 371] on icon at bounding box center [1523, 367] width 59 height 61
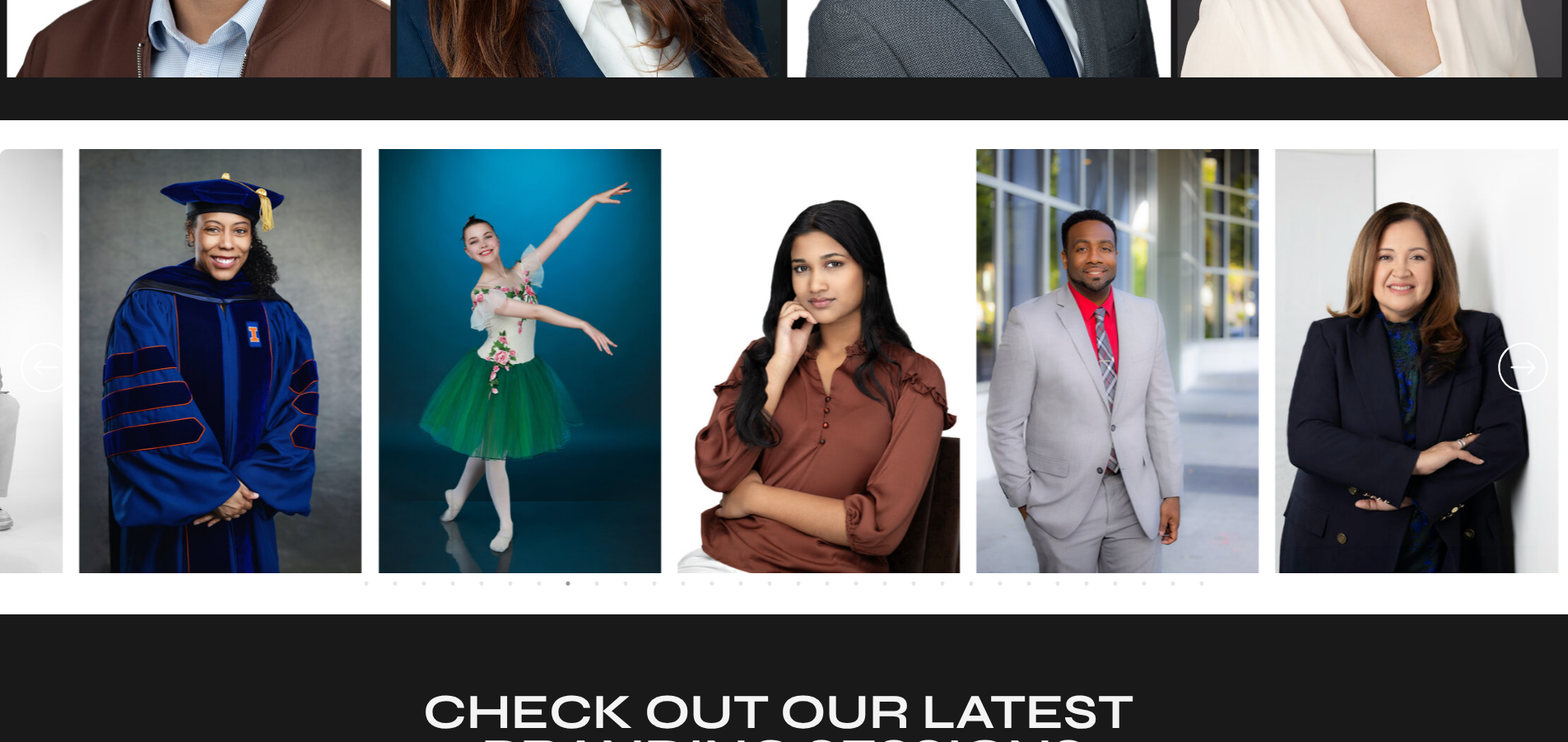
click at [1517, 371] on icon at bounding box center [1523, 367] width 59 height 61
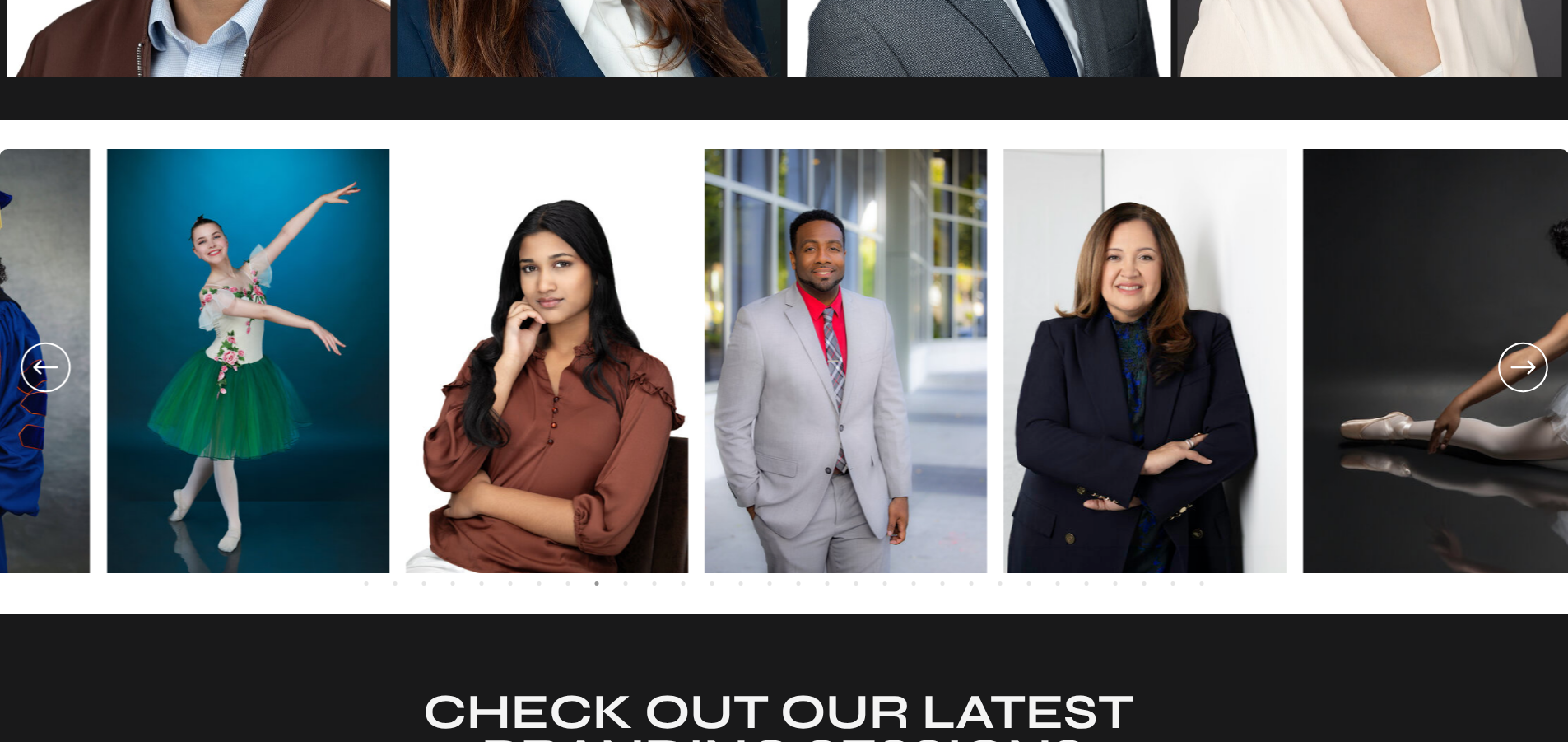
click at [1517, 371] on icon at bounding box center [1523, 367] width 59 height 61
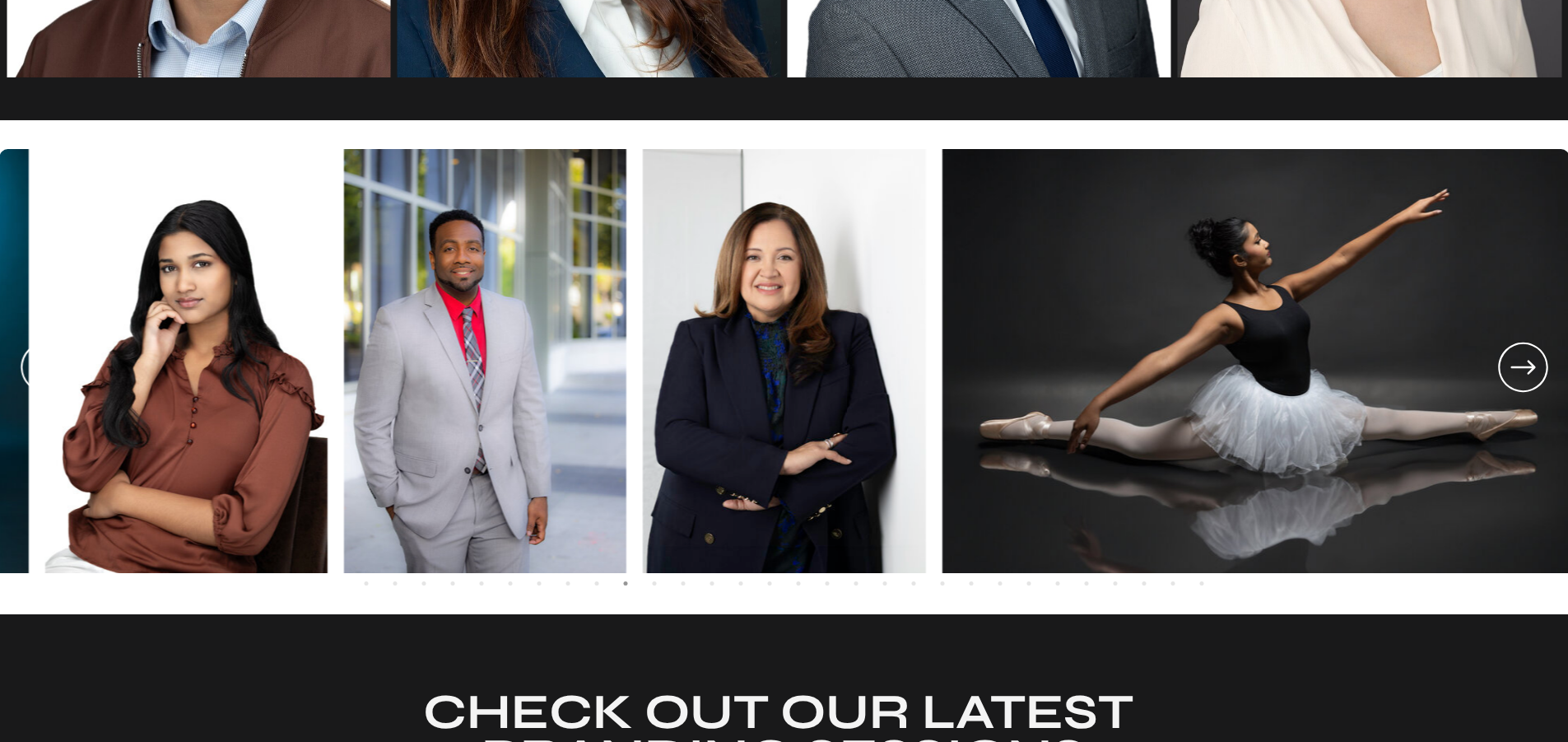
click at [1517, 371] on icon at bounding box center [1523, 367] width 59 height 61
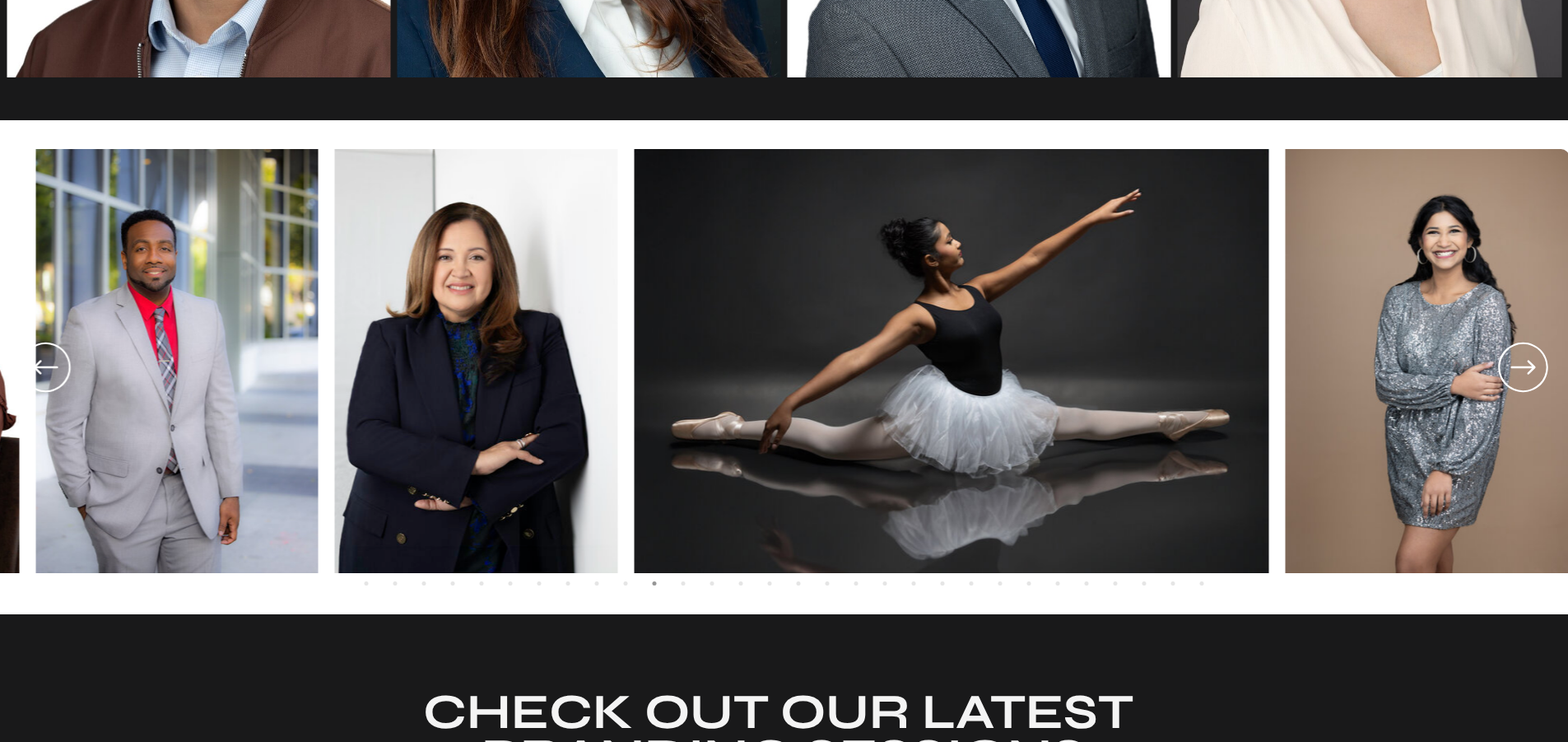
click at [1517, 371] on icon at bounding box center [1523, 367] width 59 height 61
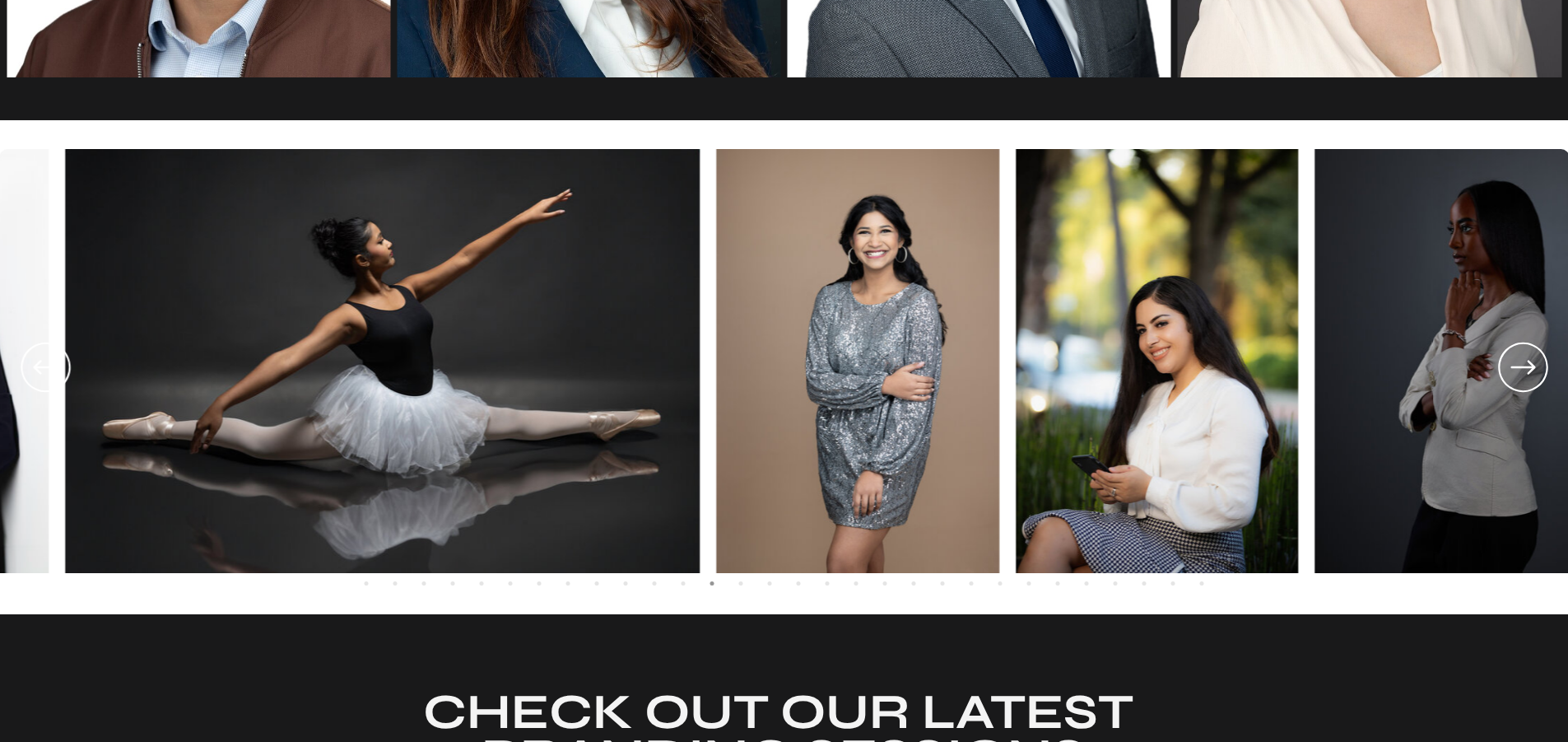
click at [1517, 371] on icon at bounding box center [1523, 367] width 59 height 61
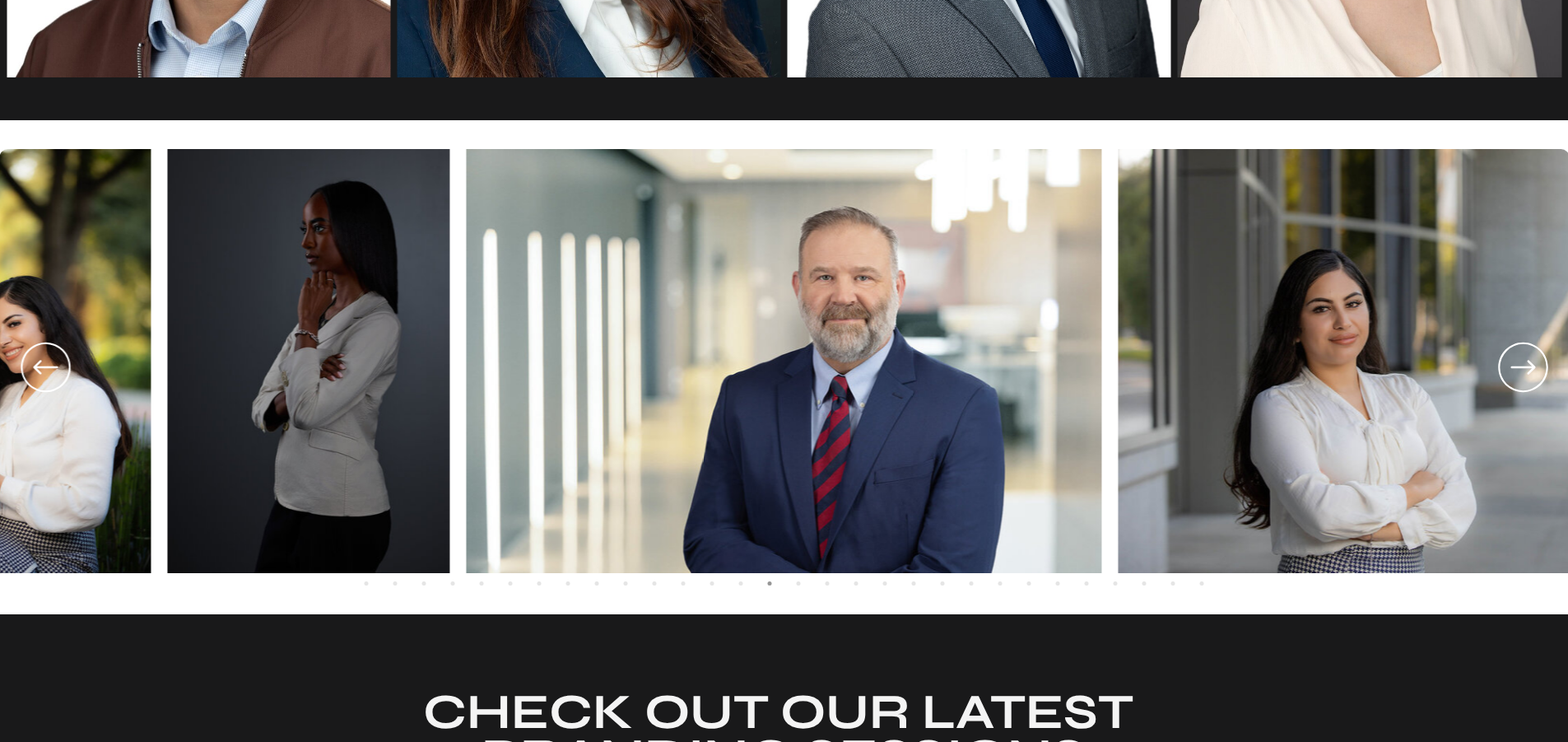
click at [1517, 371] on icon at bounding box center [1523, 367] width 59 height 61
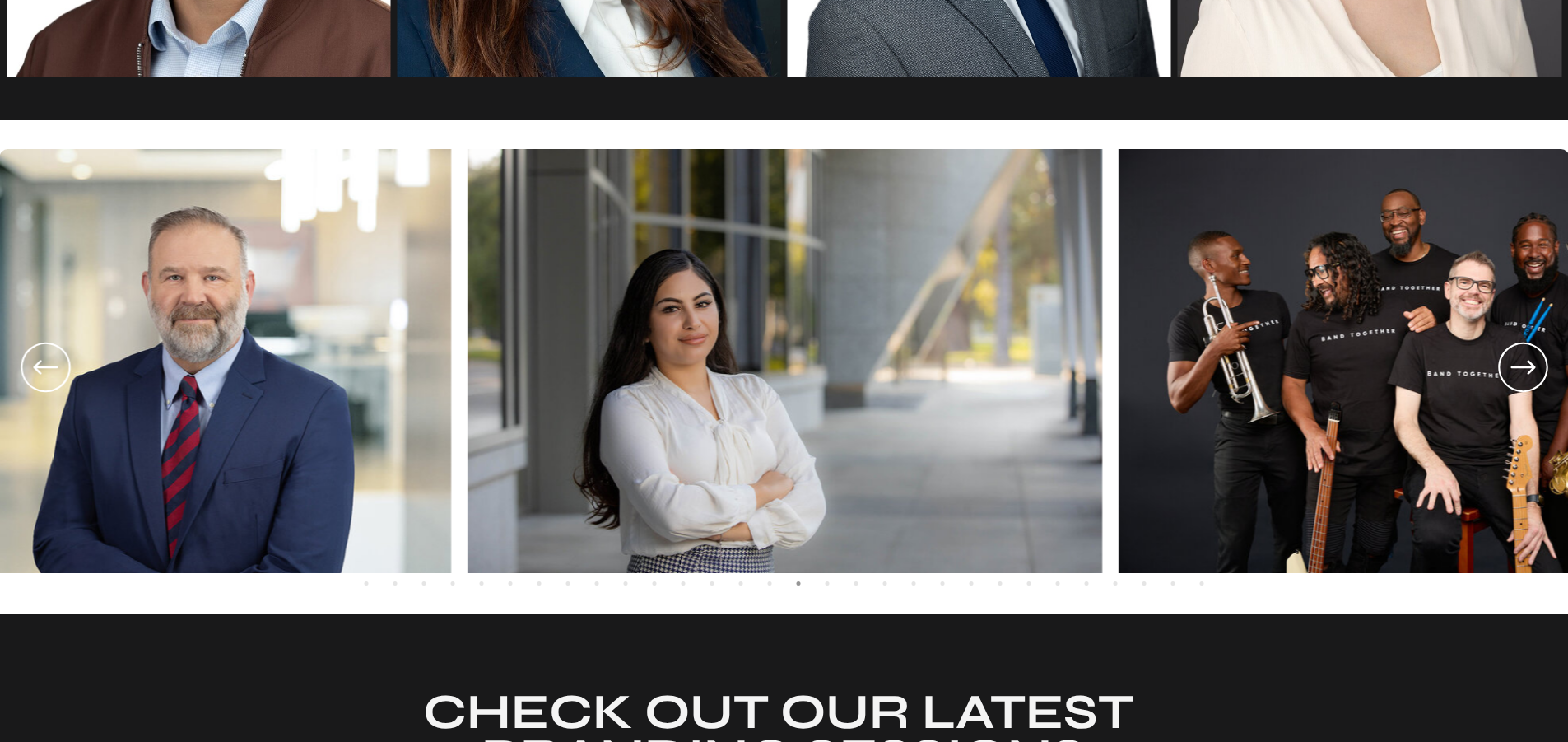
click at [1517, 371] on icon at bounding box center [1523, 367] width 59 height 61
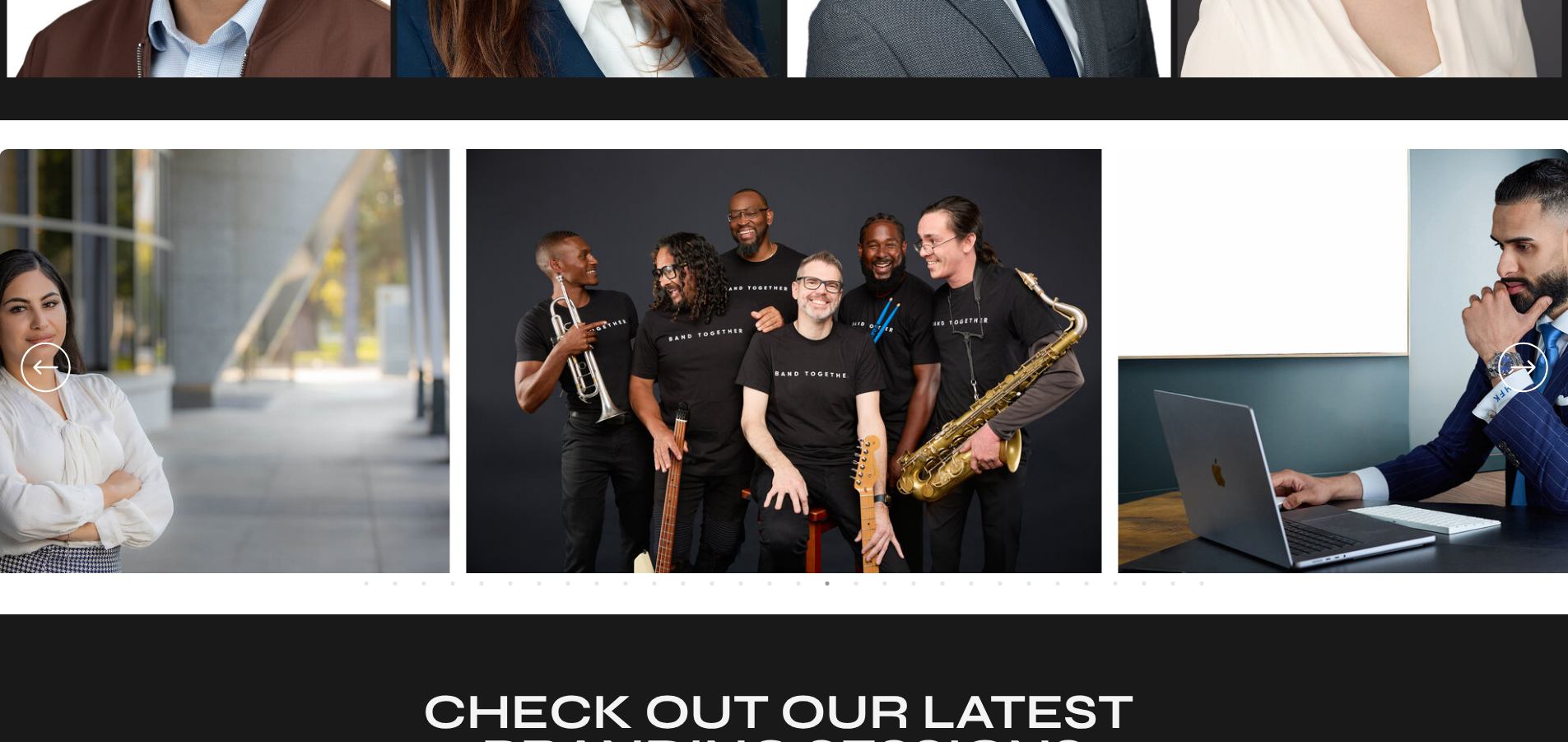
click at [1517, 371] on icon at bounding box center [1523, 367] width 59 height 61
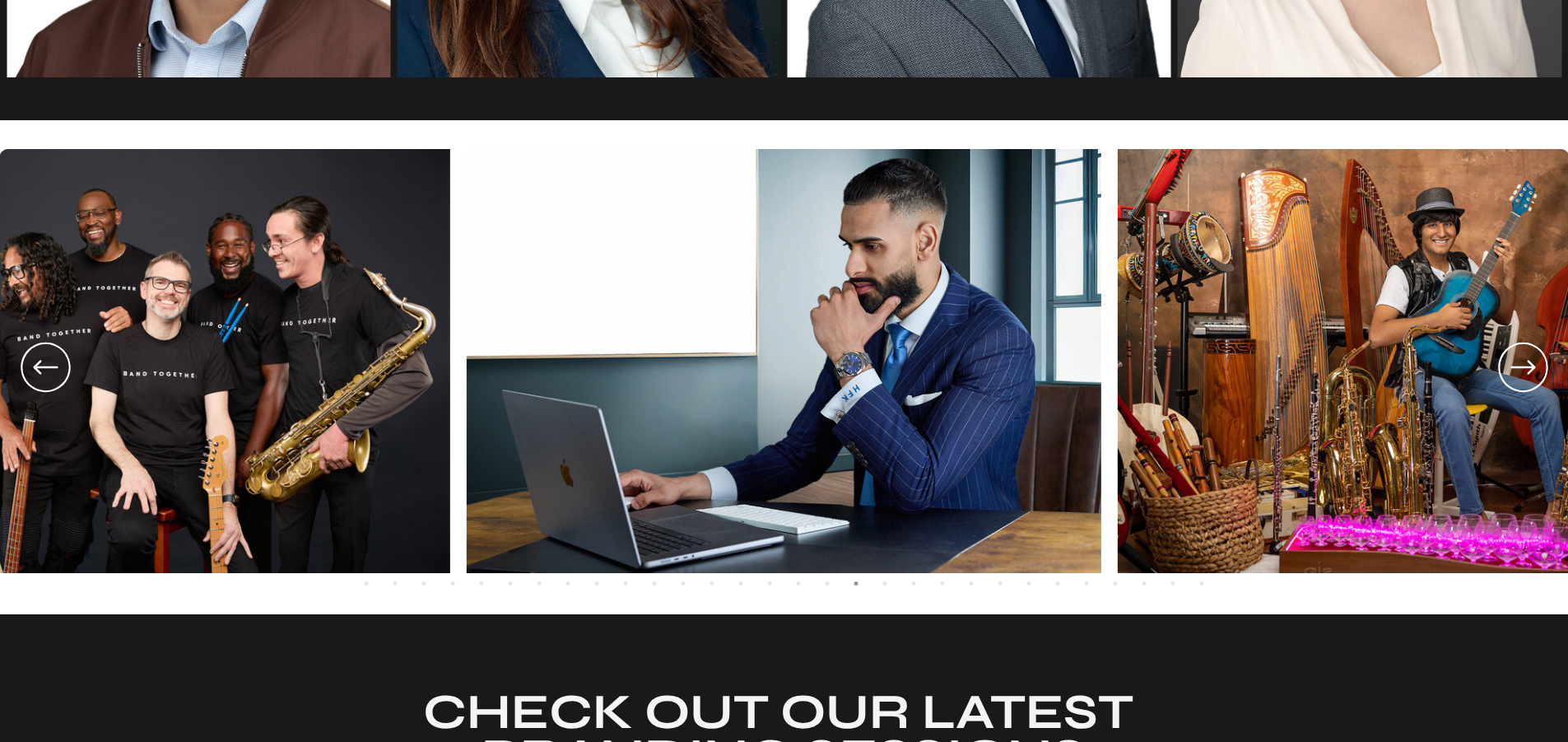
click at [51, 369] on icon at bounding box center [45, 367] width 59 height 61
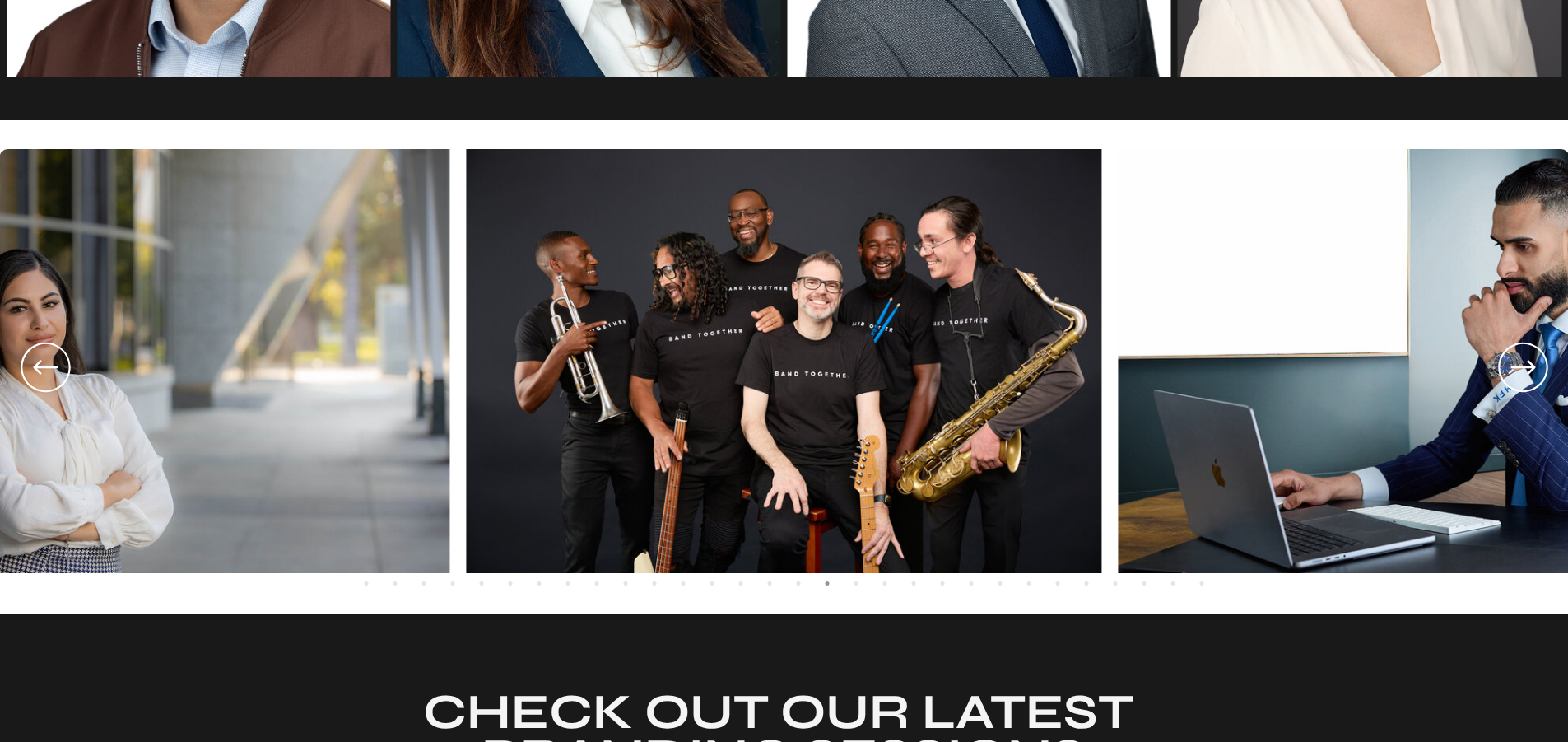
click at [33, 378] on icon at bounding box center [45, 367] width 59 height 61
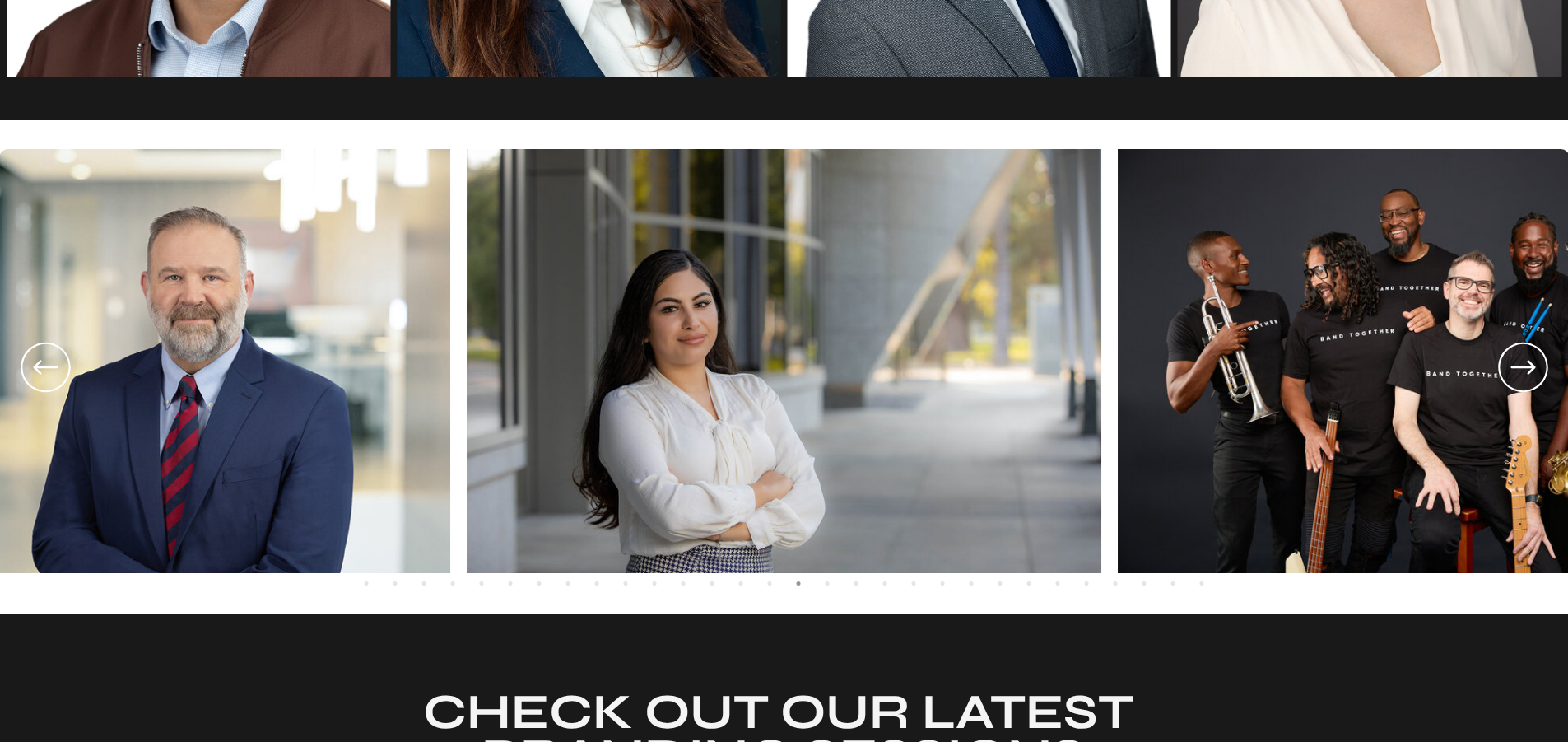
click at [1516, 364] on icon at bounding box center [1523, 367] width 59 height 61
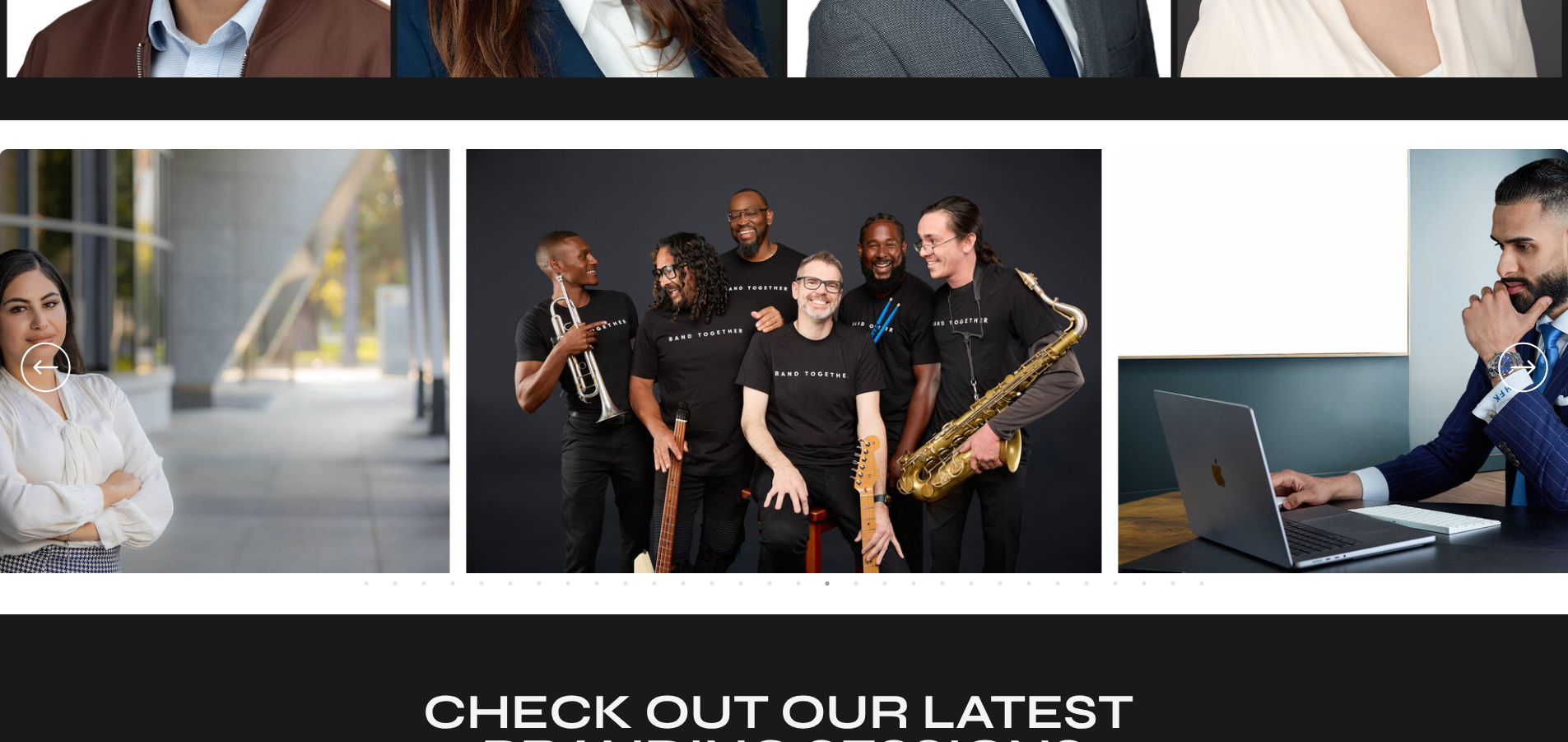
click at [1530, 368] on icon at bounding box center [1522, 366] width 25 height 14
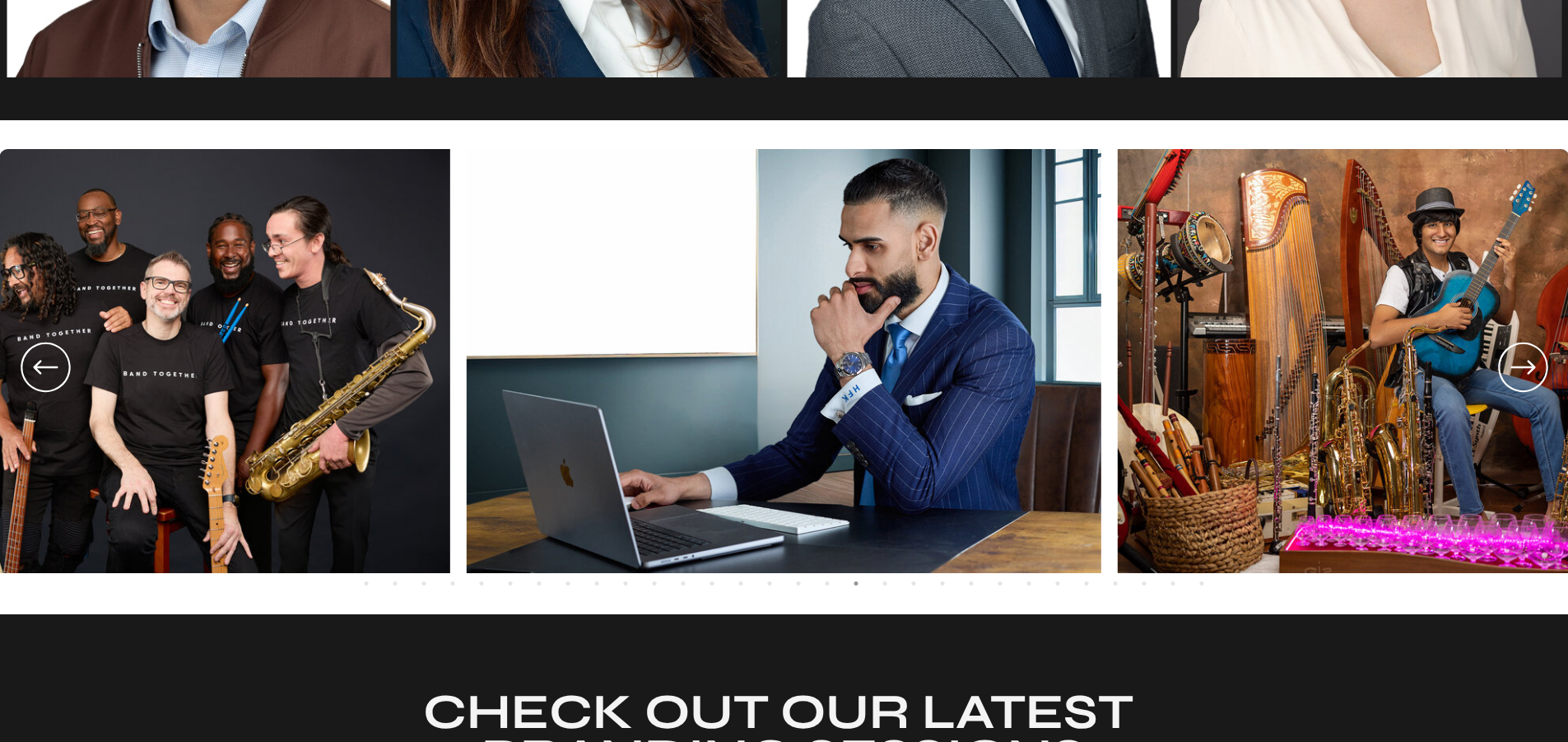
click at [1530, 368] on icon at bounding box center [1522, 366] width 25 height 14
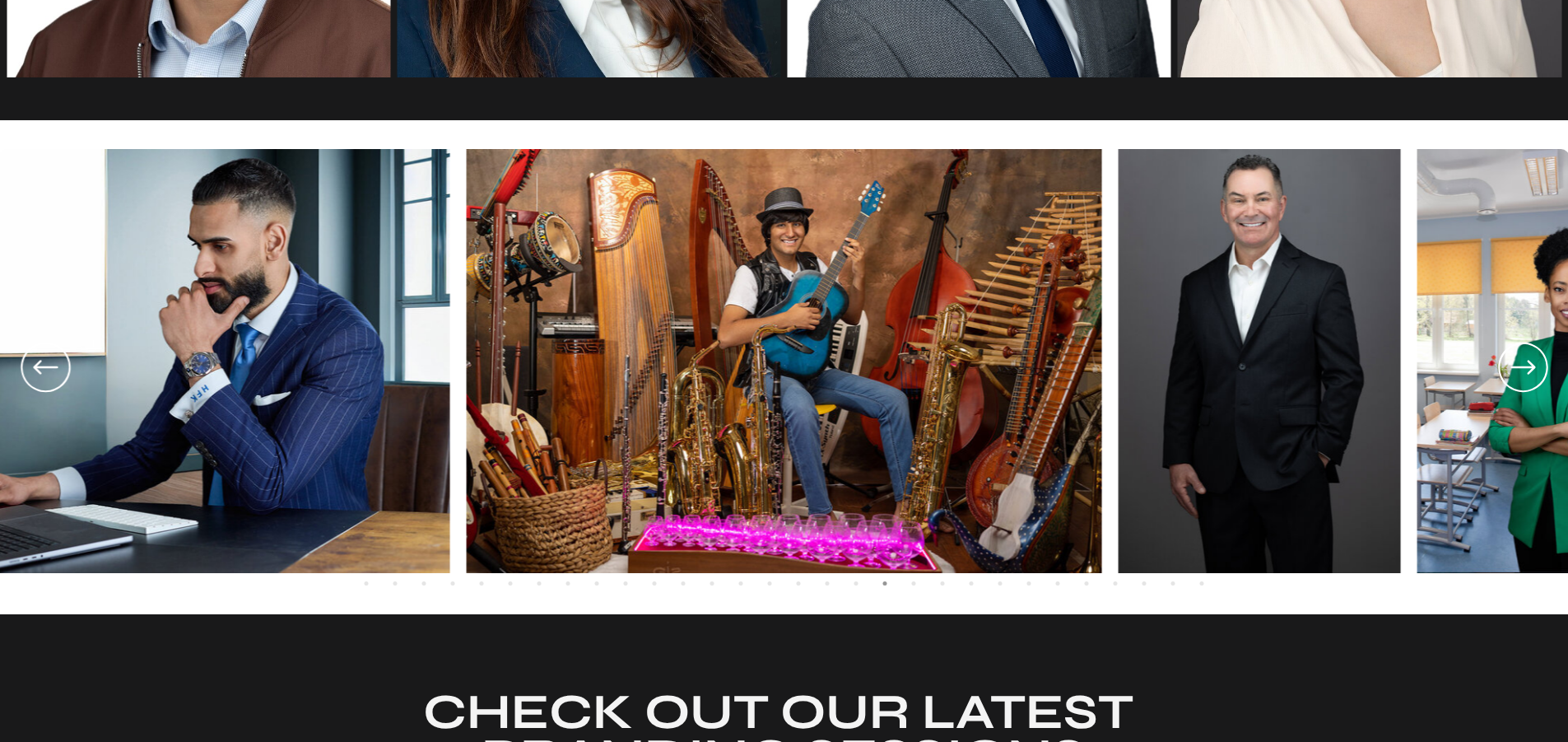
click at [1530, 368] on icon at bounding box center [1522, 366] width 25 height 14
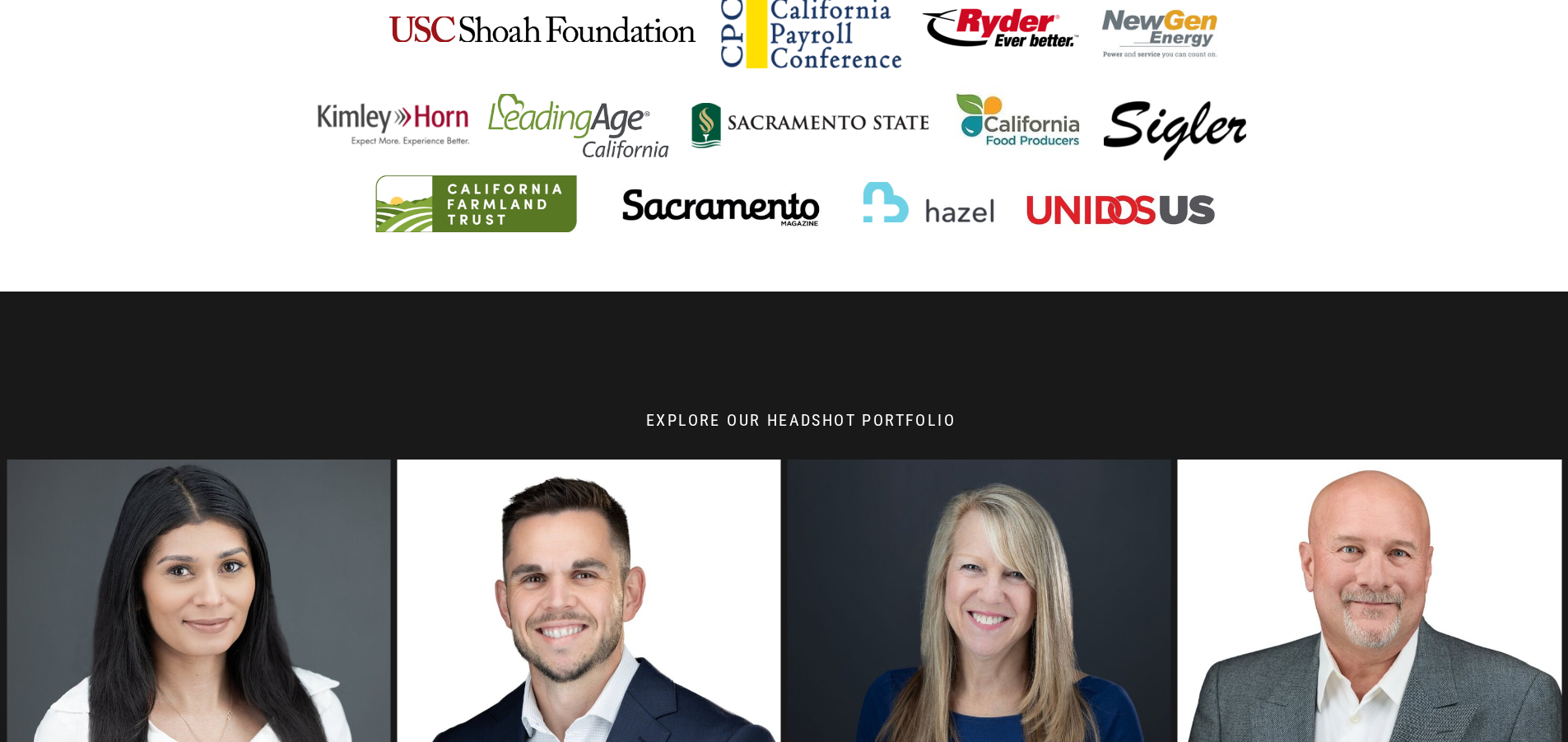
scroll to position [1033, 0]
